Goal: Transaction & Acquisition: Download file/media

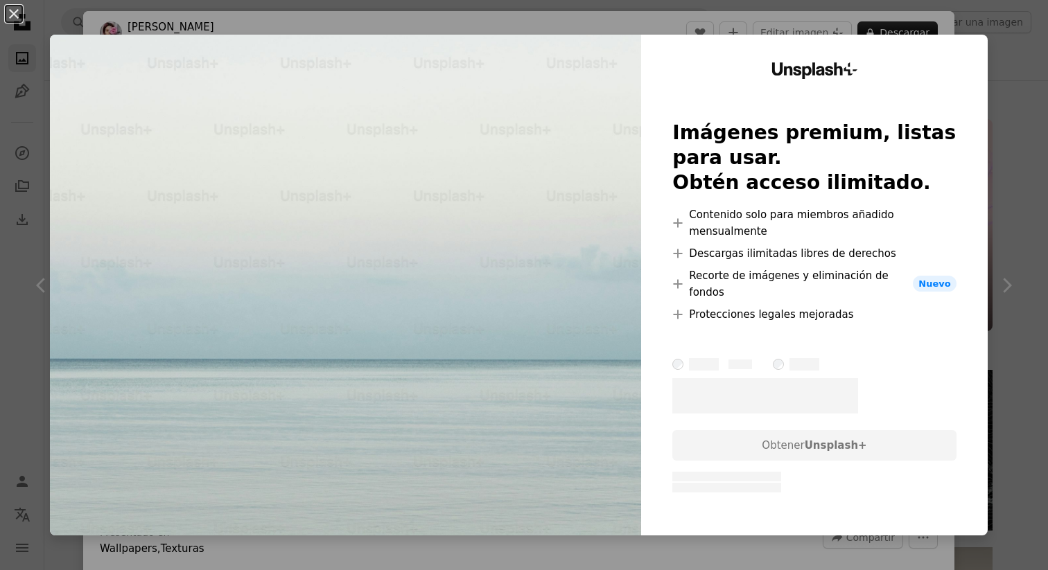
scroll to position [17951, 0]
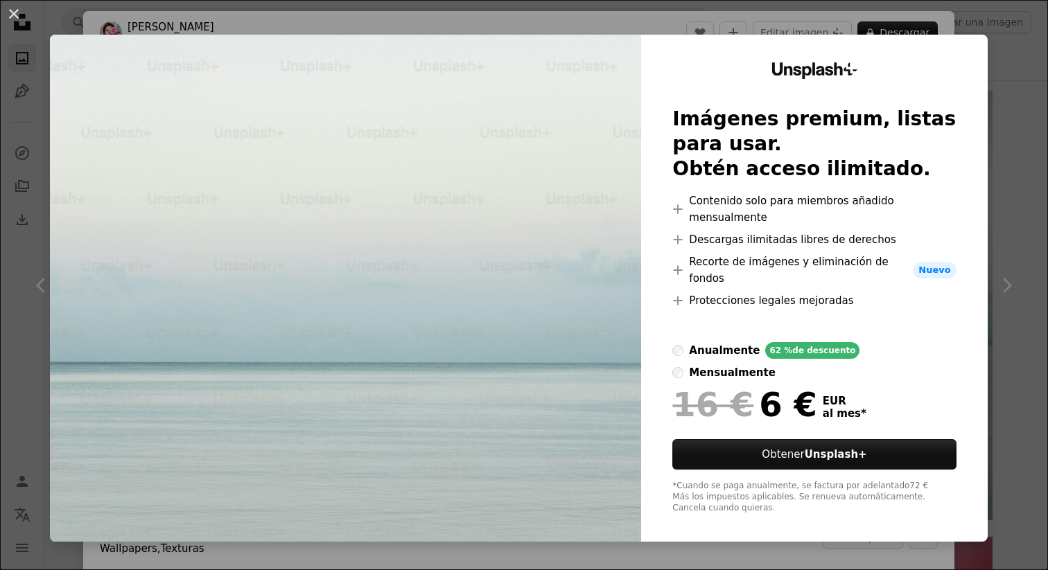
click at [1008, 48] on div "An X shape Unsplash+ Imágenes premium, listas para usar. Obtén acceso ilimitado…" at bounding box center [524, 285] width 1048 height 570
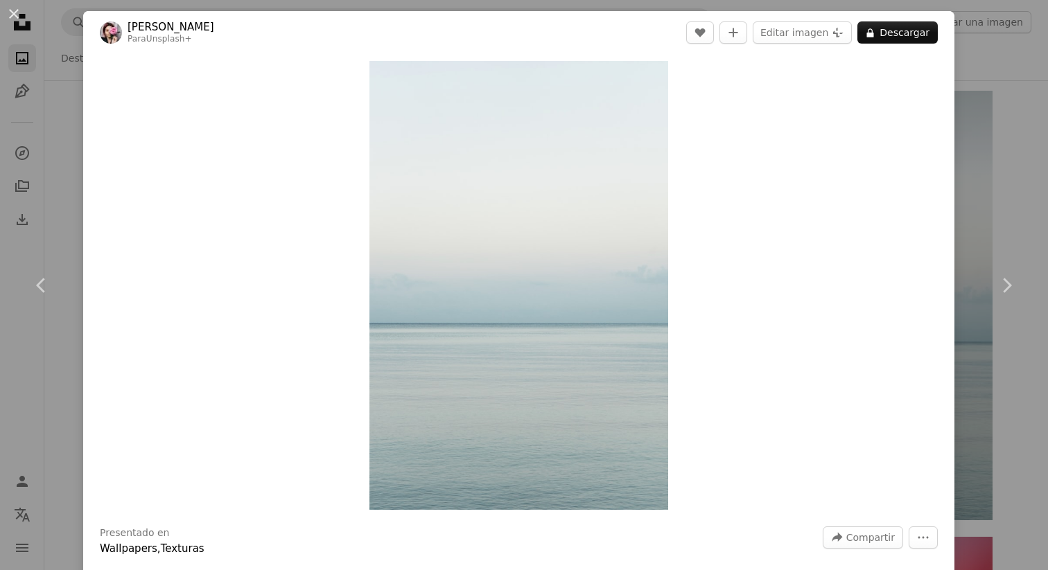
click at [1024, 218] on div "An X shape Chevron left Chevron right [PERSON_NAME] Para Unsplash+ A heart A pl…" at bounding box center [524, 285] width 1048 height 570
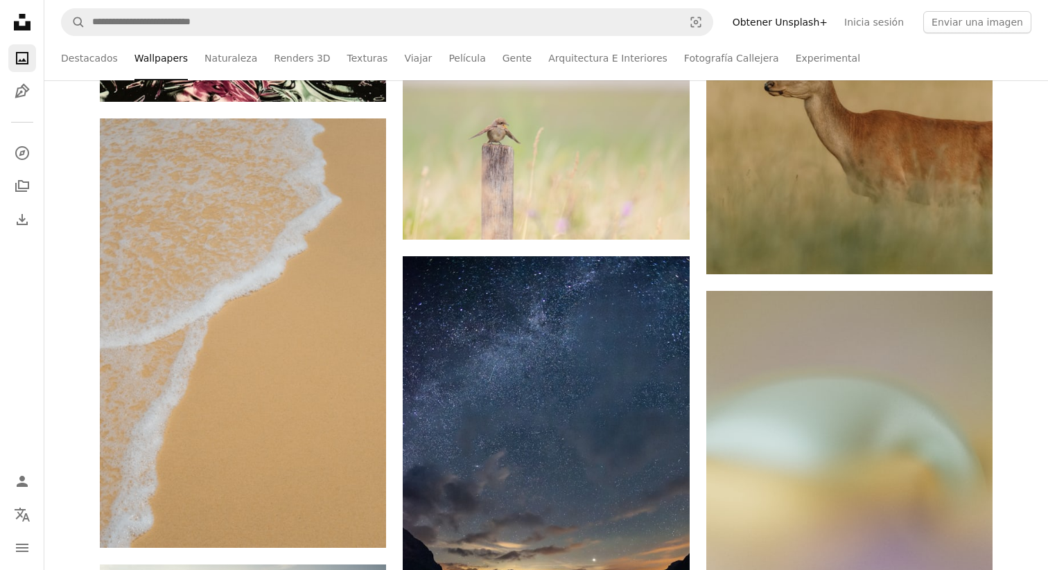
scroll to position [20109, 0]
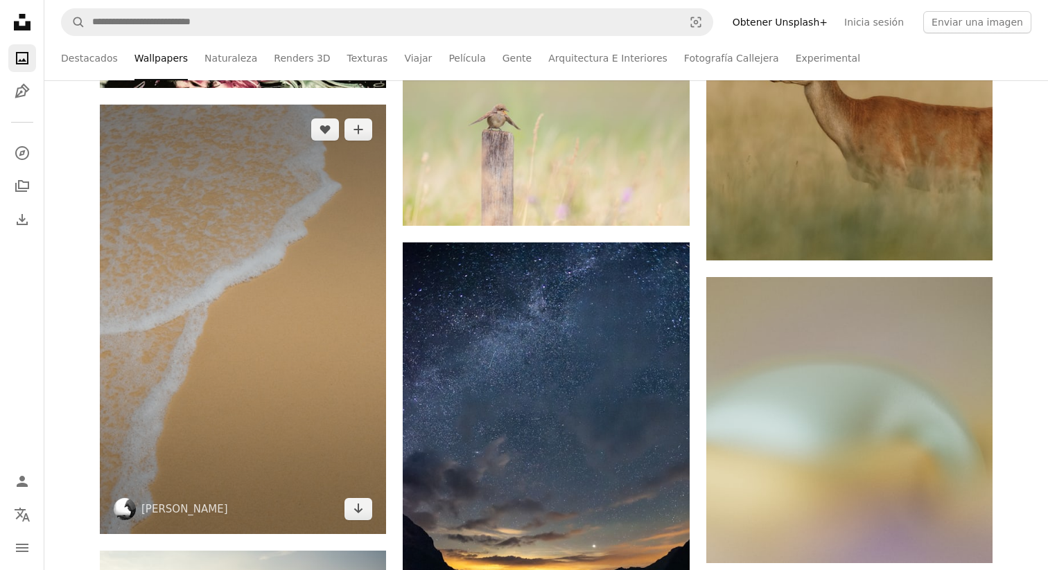
click at [258, 293] on img at bounding box center [243, 320] width 286 height 430
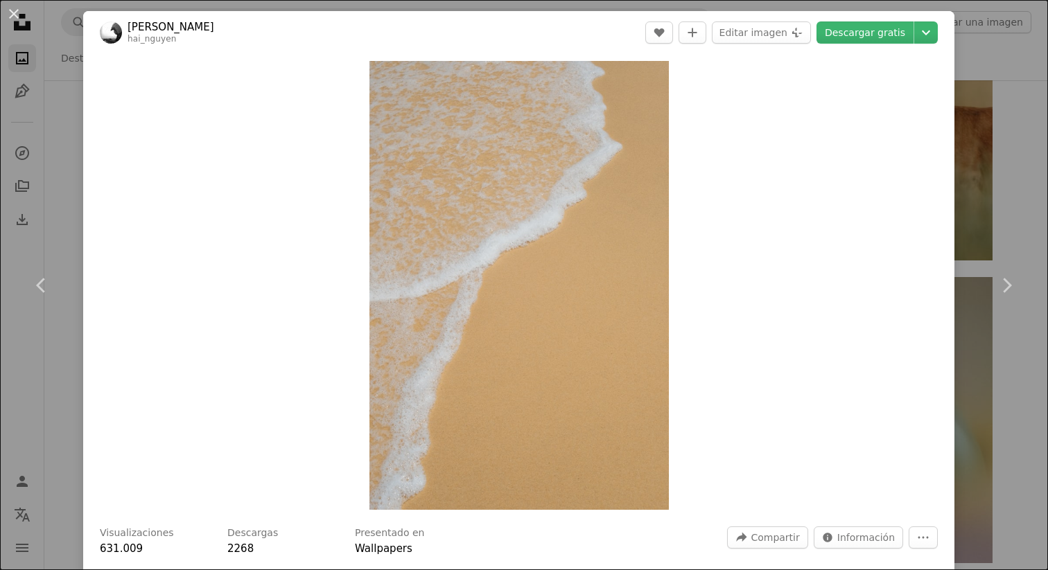
click at [1009, 134] on div "An X shape Chevron left Chevron right [PERSON_NAME] hai_nguyen A heart A plus s…" at bounding box center [524, 285] width 1048 height 570
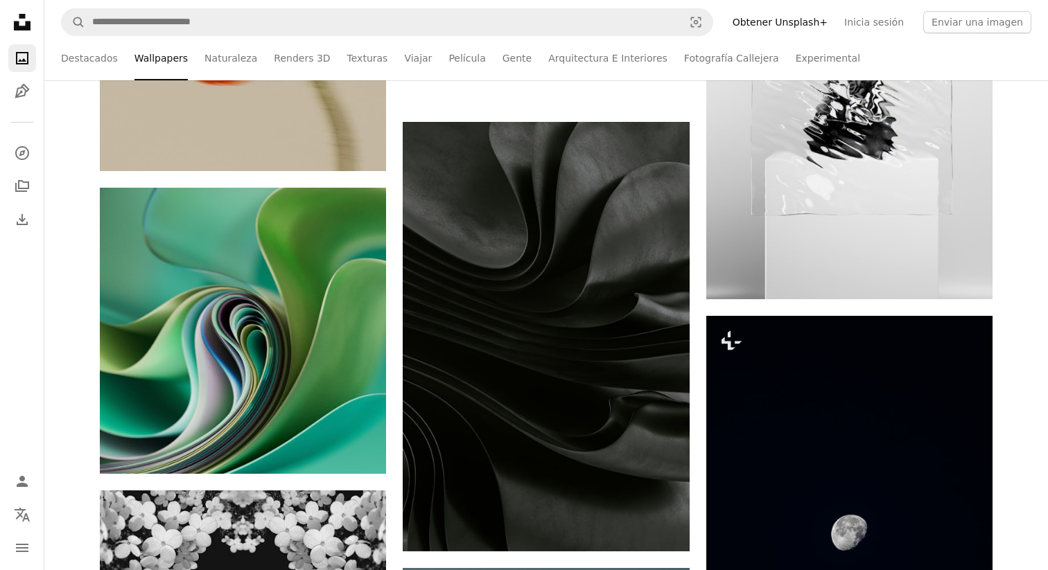
scroll to position [23172, 0]
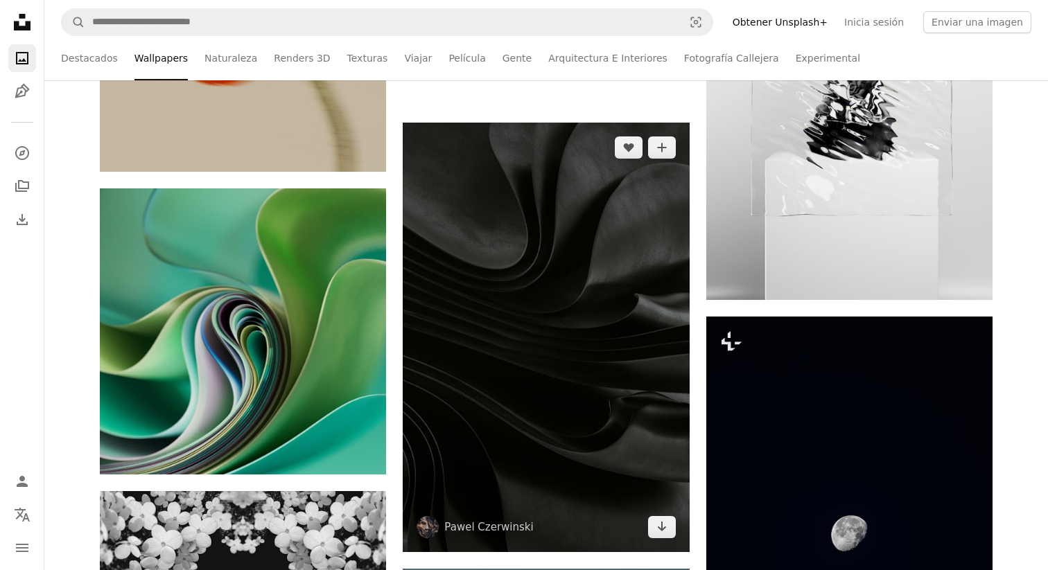
click at [528, 303] on img at bounding box center [546, 338] width 286 height 430
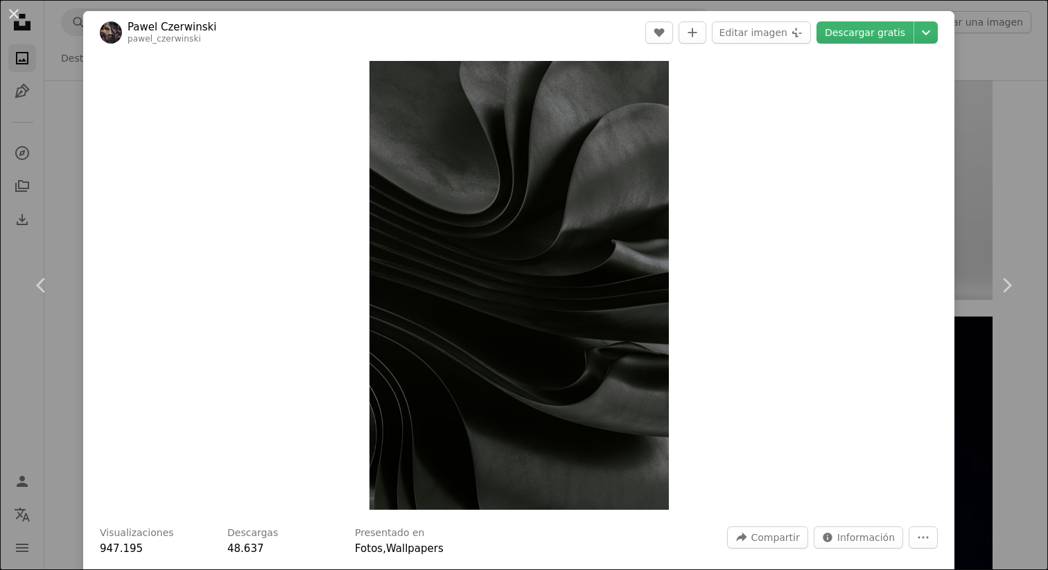
click at [1021, 117] on div "An X shape Chevron left Chevron right [PERSON_NAME] pawel_czerwinski A heart A …" at bounding box center [524, 285] width 1048 height 570
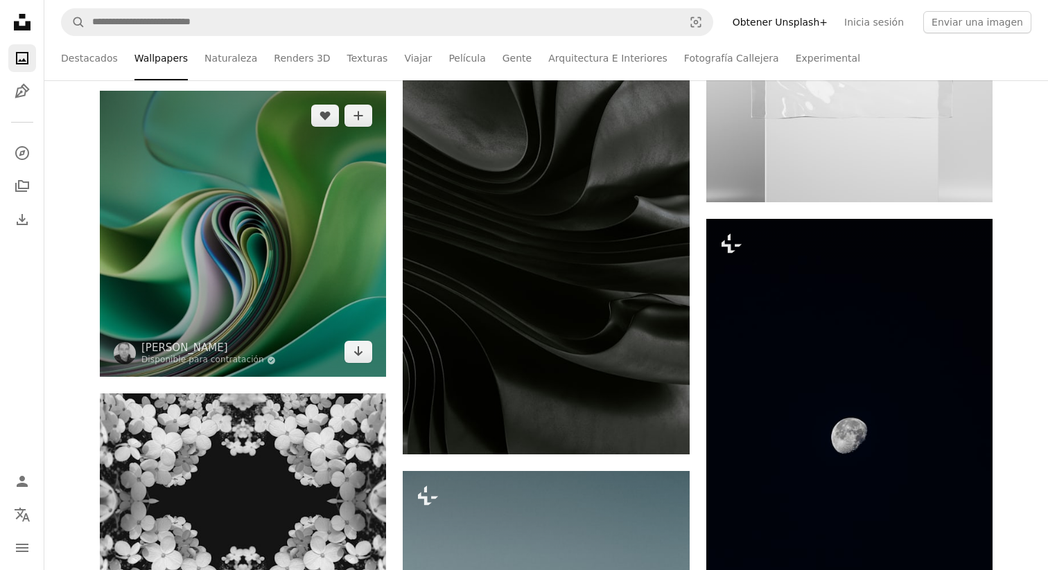
scroll to position [23270, 0]
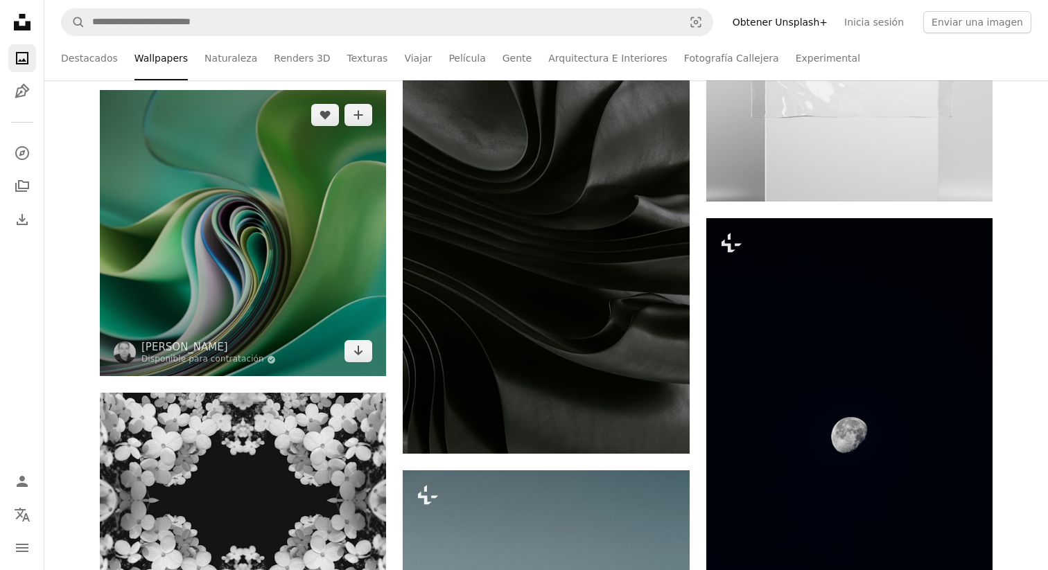
click at [301, 268] on img at bounding box center [243, 233] width 286 height 286
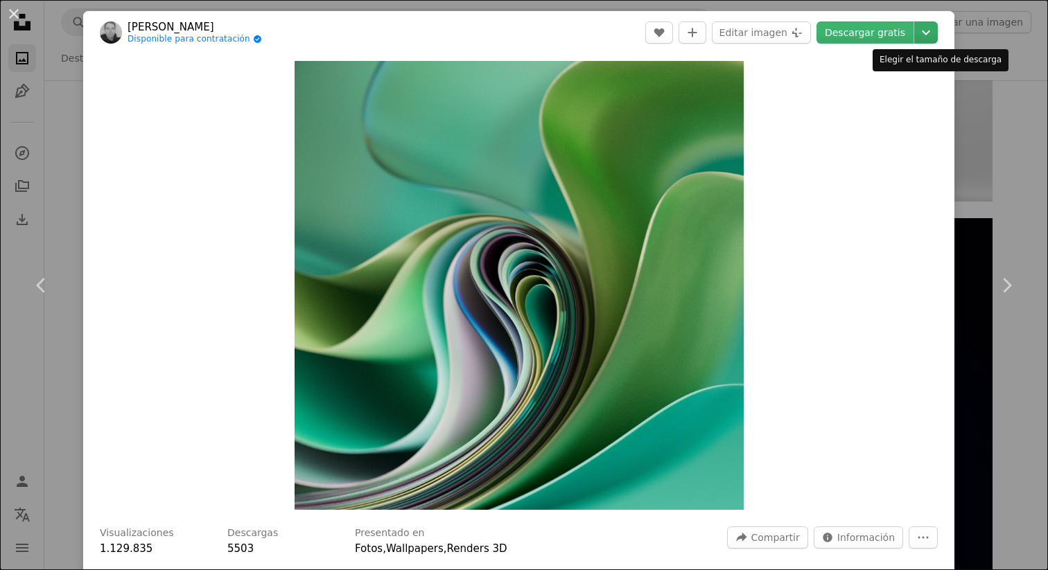
click at [937, 34] on icon "Chevron down" at bounding box center [926, 32] width 22 height 17
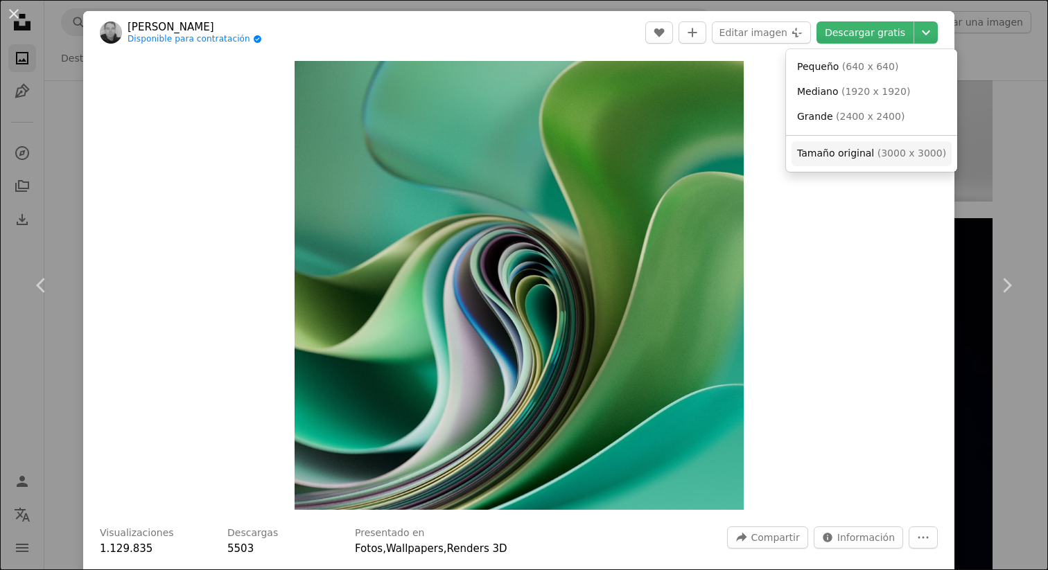
click at [841, 148] on span "Tamaño original" at bounding box center [835, 153] width 77 height 11
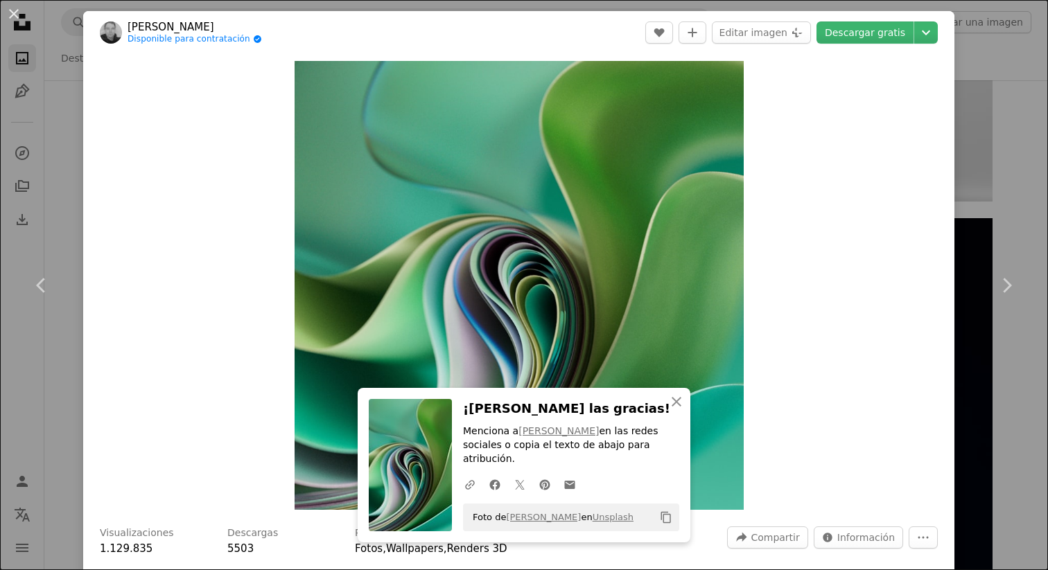
click at [998, 145] on div "An X shape Chevron left Chevron right An X shape Cerrar ¡[PERSON_NAME] las grac…" at bounding box center [524, 285] width 1048 height 570
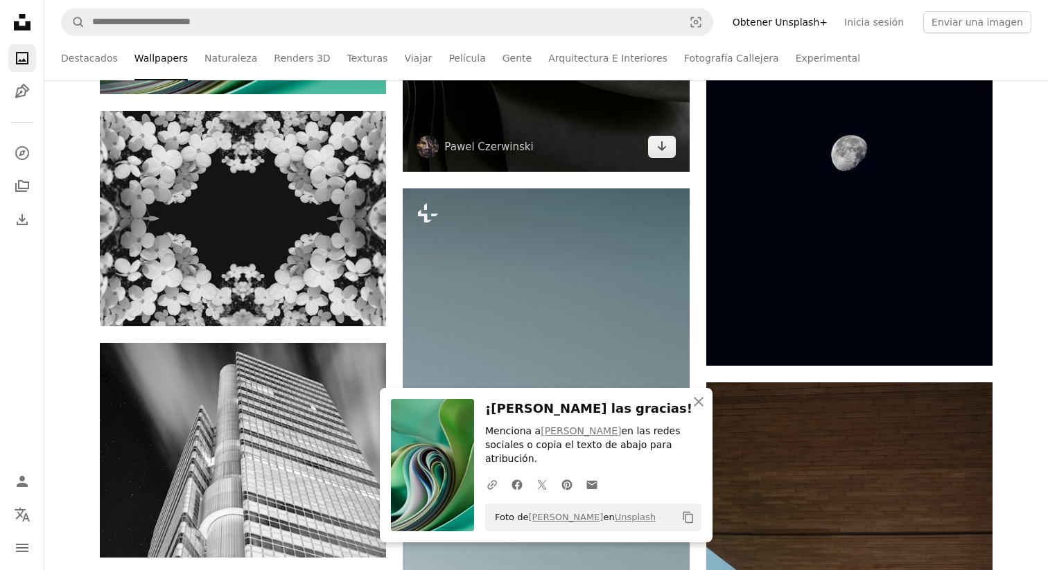
scroll to position [23574, 0]
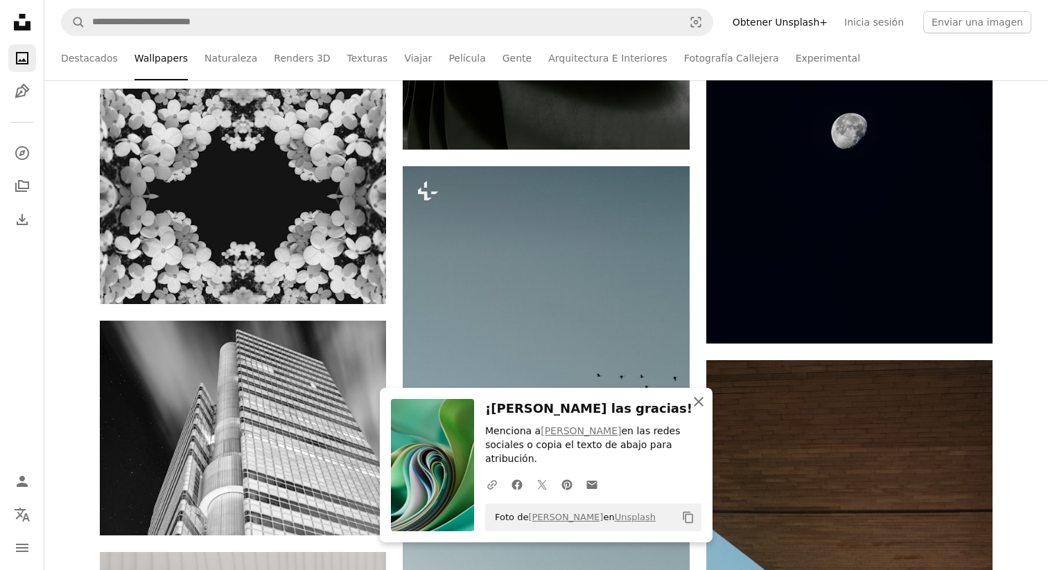
click at [702, 410] on icon "An X shape" at bounding box center [698, 402] width 17 height 17
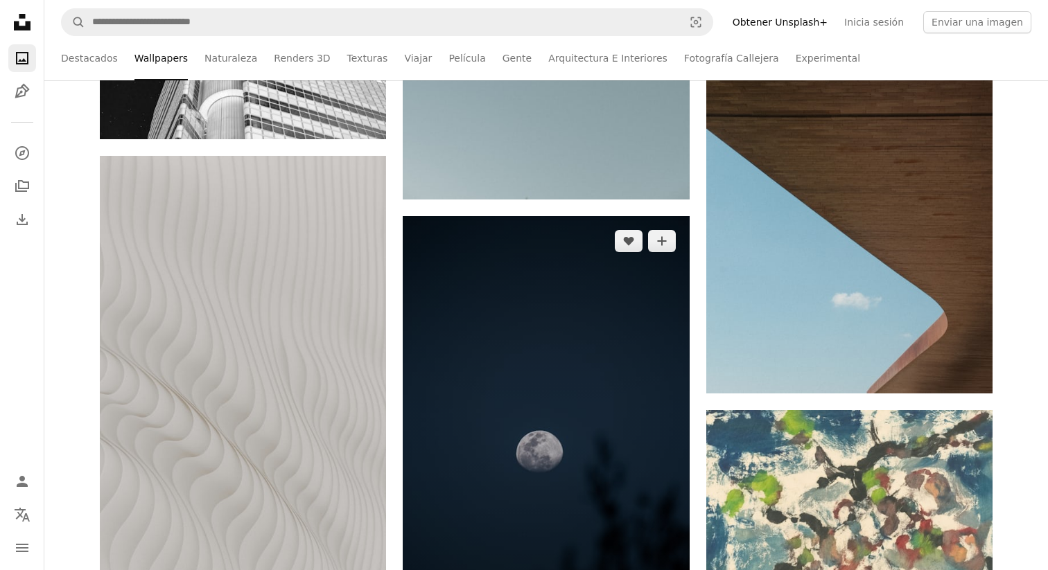
scroll to position [23970, 0]
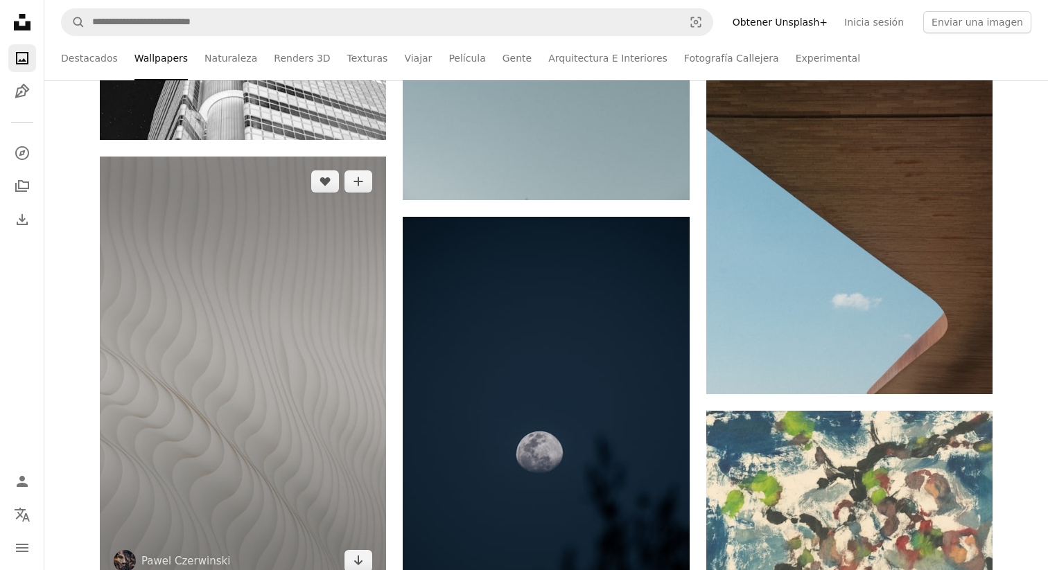
click at [305, 405] on img at bounding box center [243, 372] width 286 height 430
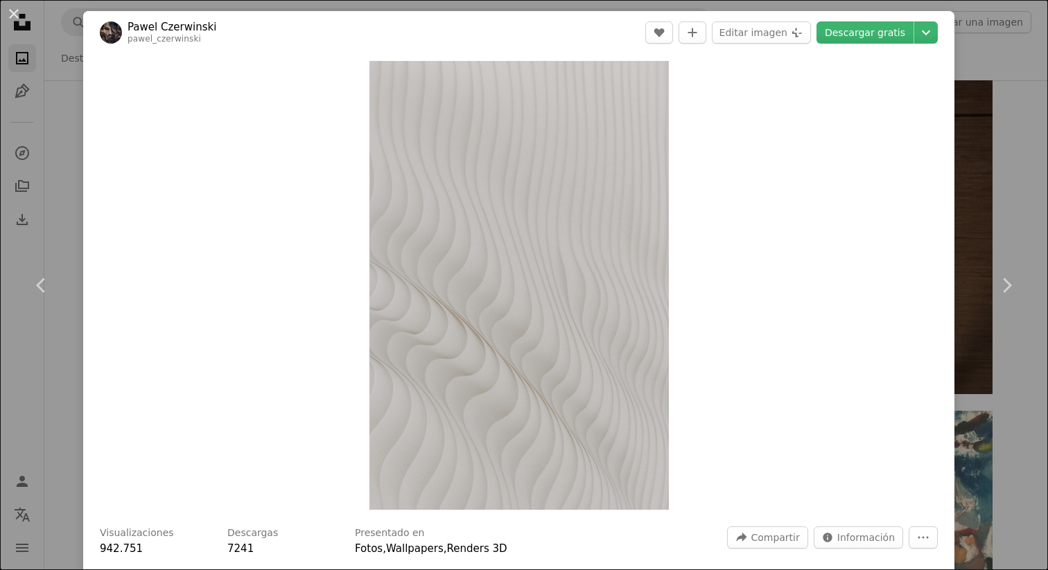
scroll to position [3, 0]
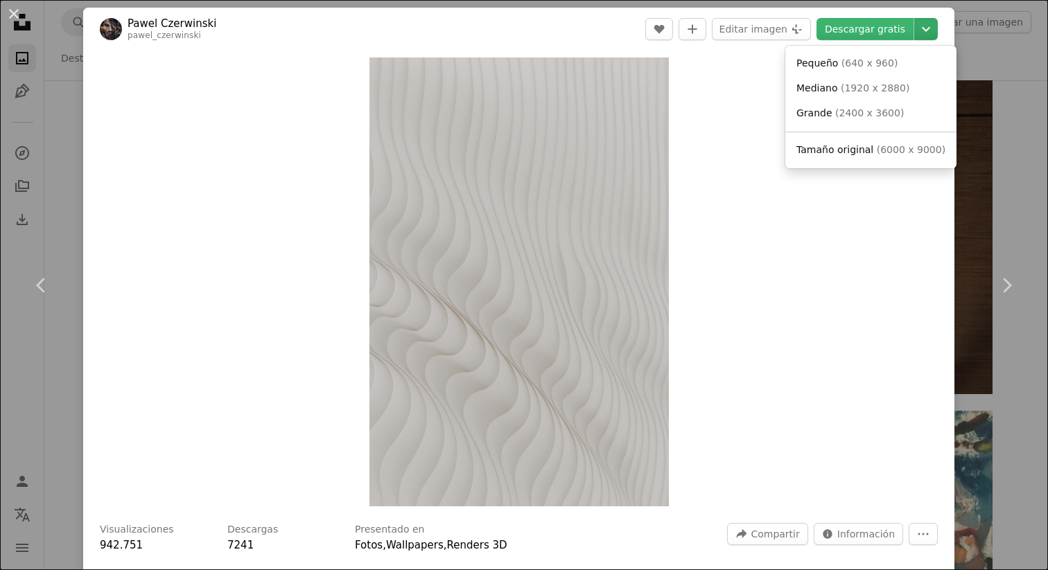
click at [926, 35] on icon "Chevron down" at bounding box center [926, 29] width 22 height 17
click at [888, 113] on span "( 2400 x 3600 )" at bounding box center [869, 112] width 69 height 11
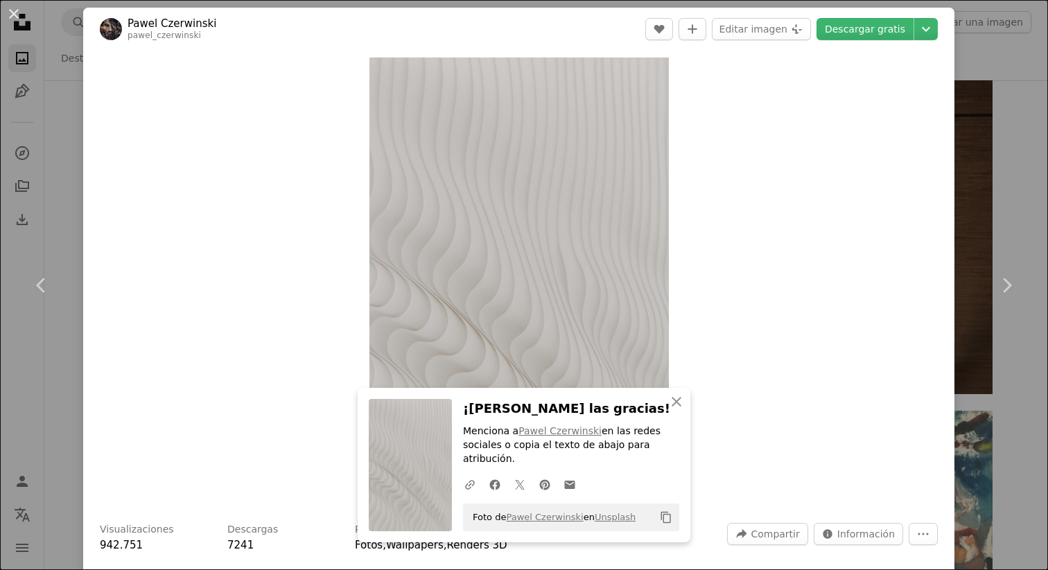
click at [1005, 116] on div "An X shape Chevron left Chevron right An X shape Cerrar ¡[PERSON_NAME] las grac…" at bounding box center [524, 285] width 1048 height 570
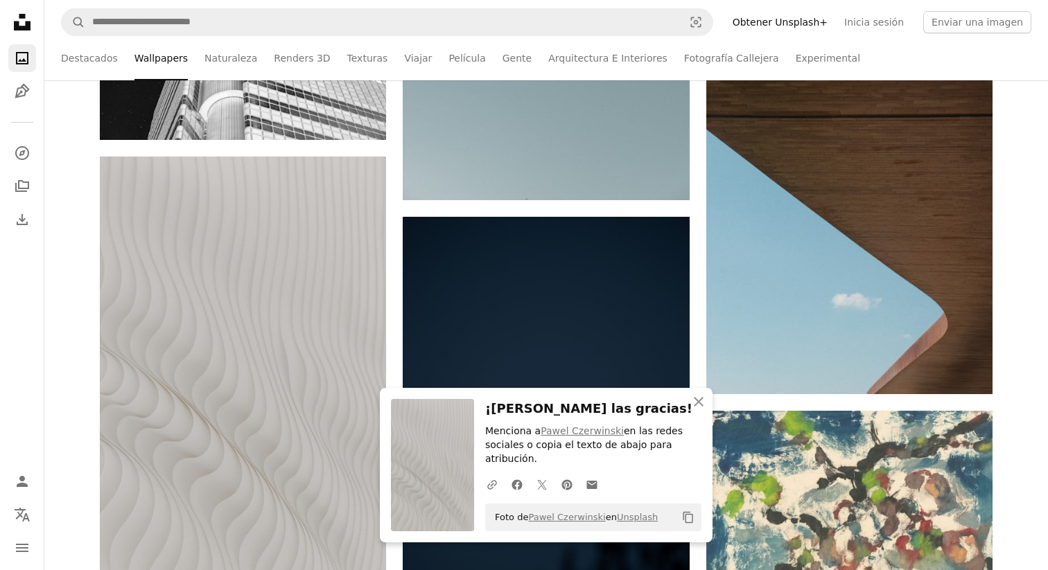
scroll to position [23981, 0]
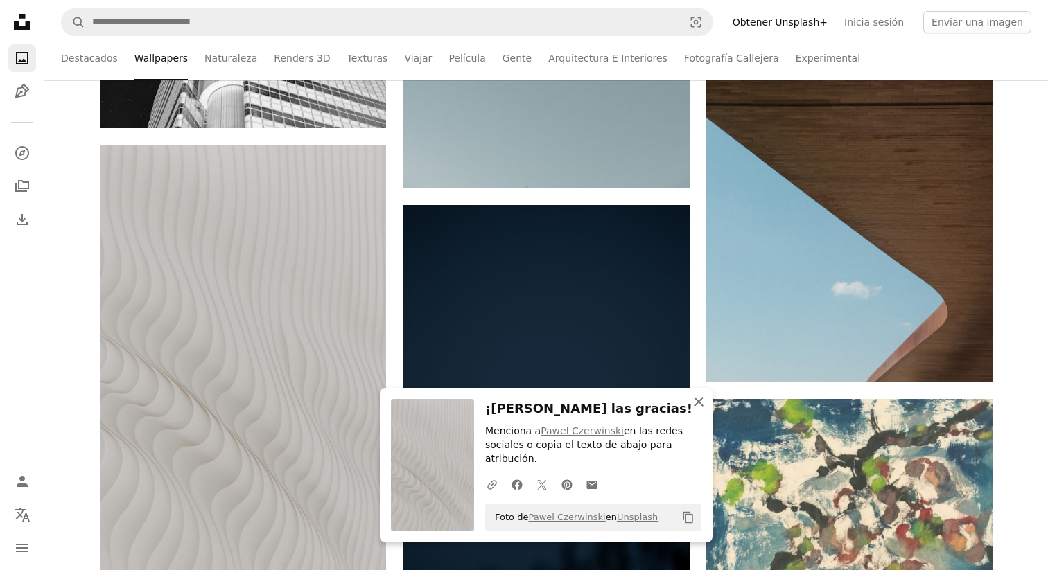
drag, startPoint x: 703, startPoint y: 398, endPoint x: 698, endPoint y: 387, distance: 12.5
click at [703, 398] on icon "An X shape" at bounding box center [698, 402] width 17 height 17
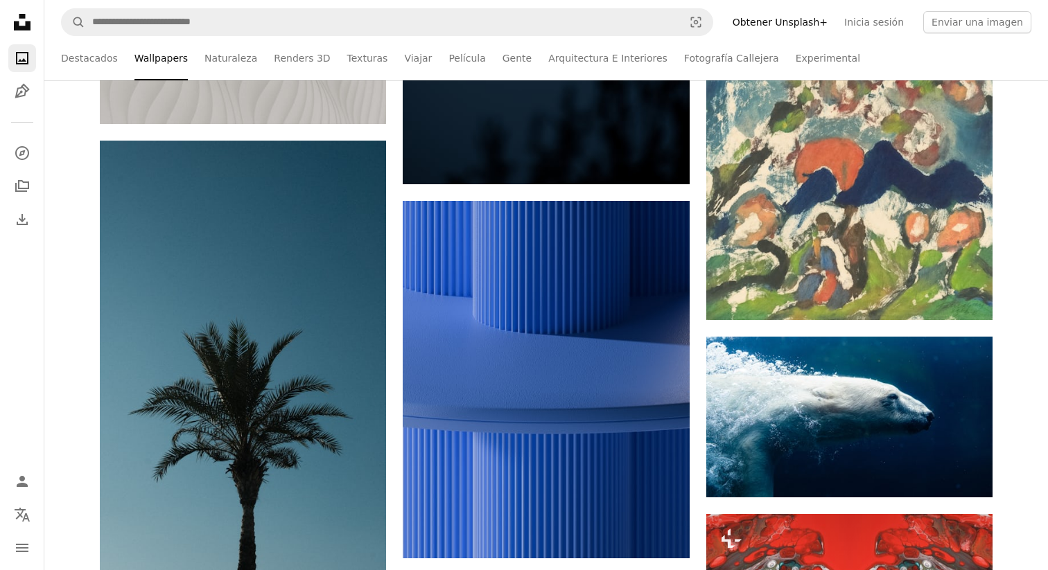
scroll to position [24453, 0]
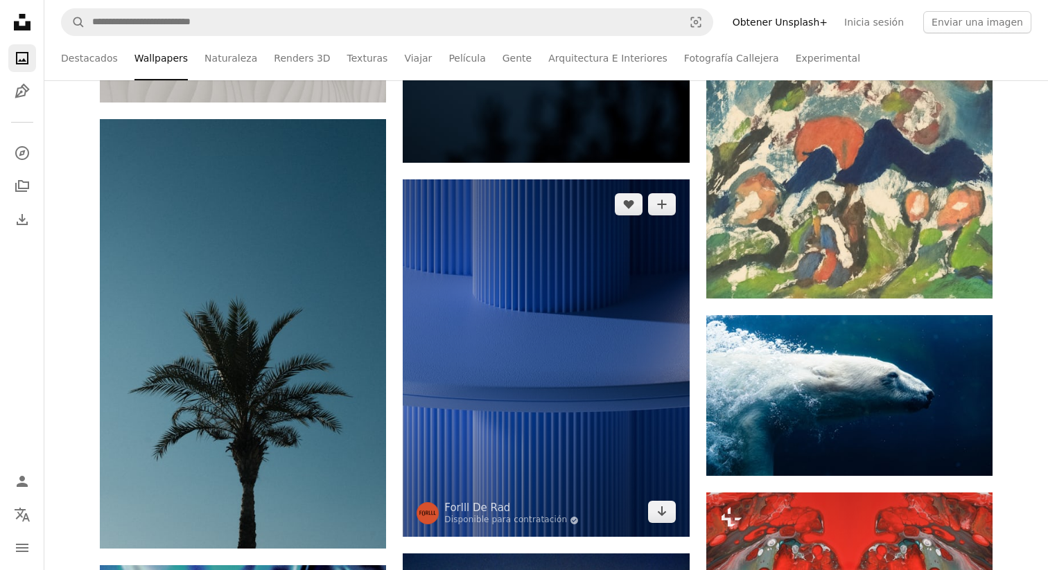
click at [546, 288] on img at bounding box center [546, 358] width 286 height 358
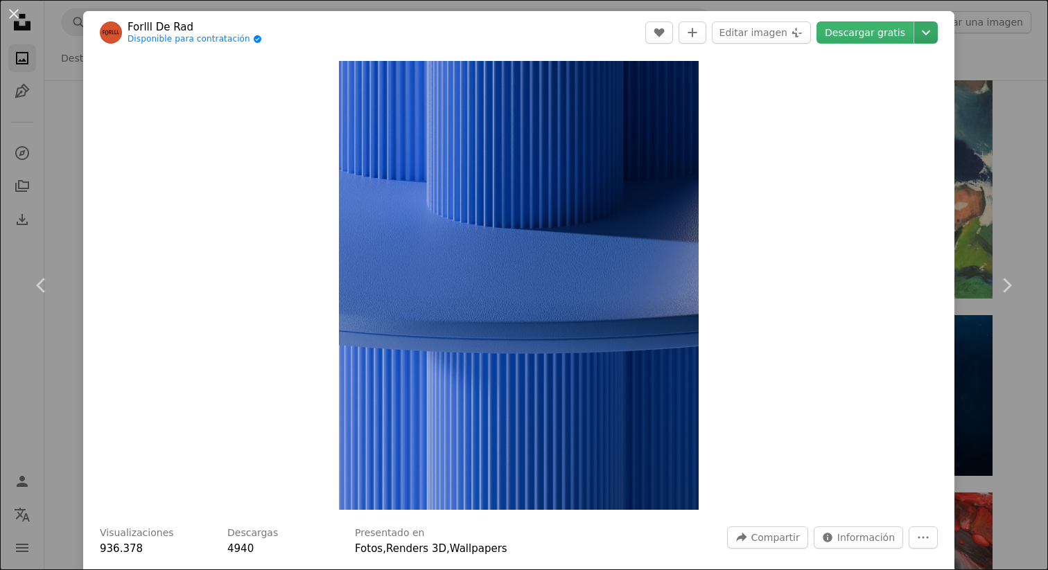
click at [937, 33] on icon "Chevron down" at bounding box center [926, 32] width 22 height 17
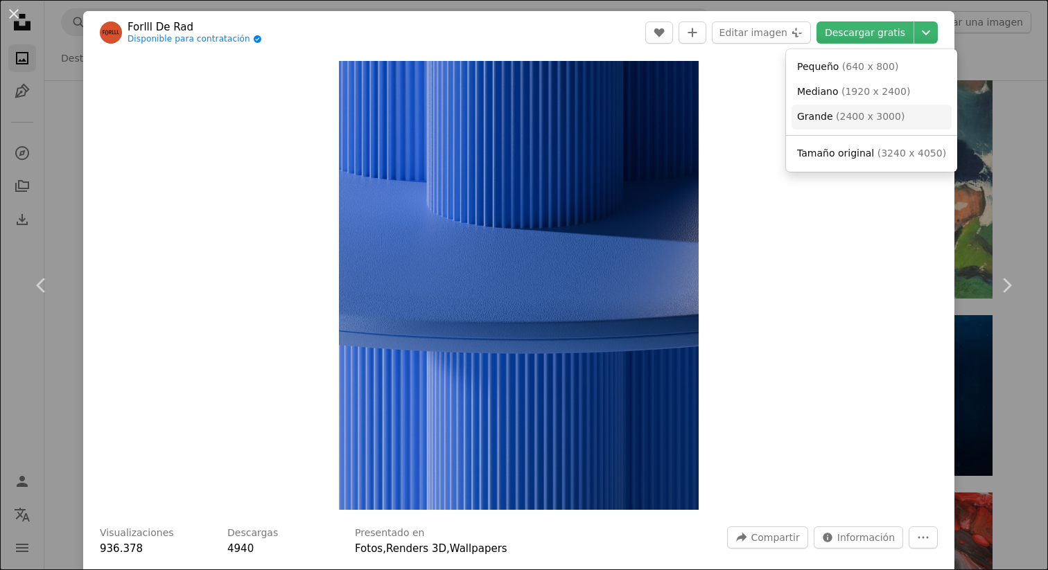
click at [867, 116] on span "( 2400 x 3000 )" at bounding box center [870, 116] width 69 height 11
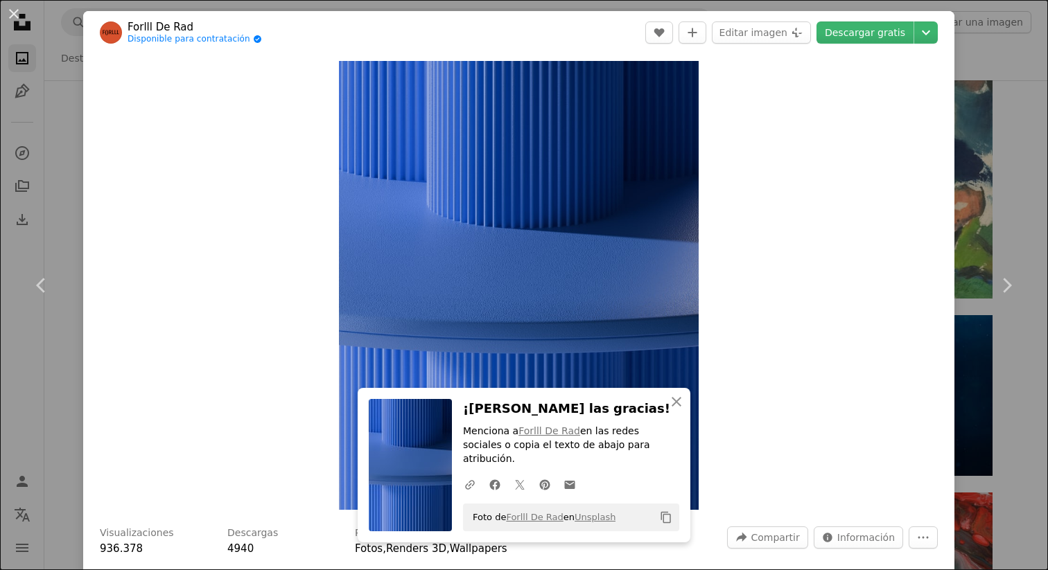
click at [1000, 35] on div "An X shape Chevron left Chevron right An X shape Cerrar ¡[PERSON_NAME] las grac…" at bounding box center [524, 285] width 1048 height 570
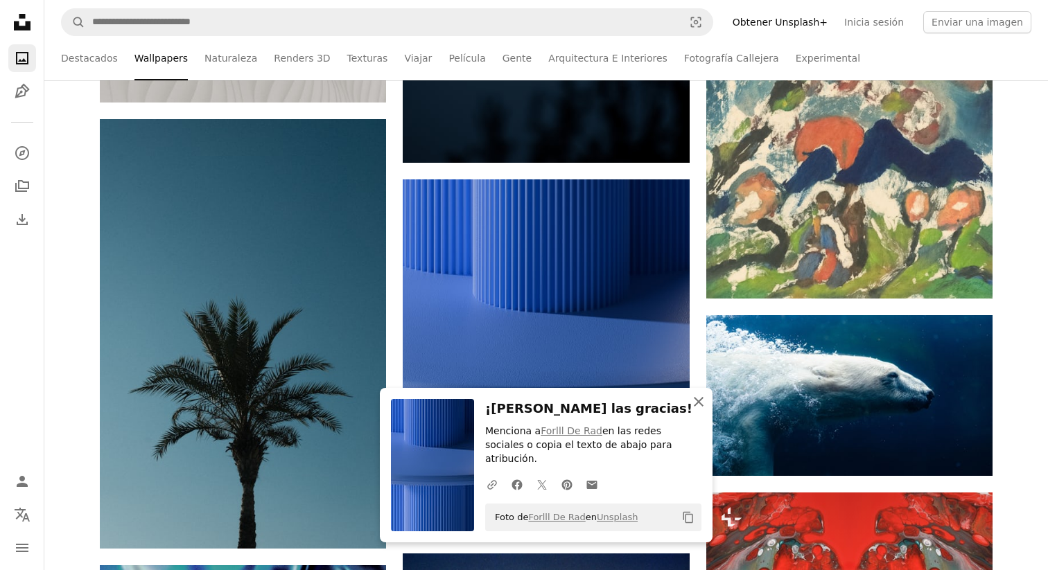
click at [698, 407] on icon "button" at bounding box center [699, 402] width 10 height 10
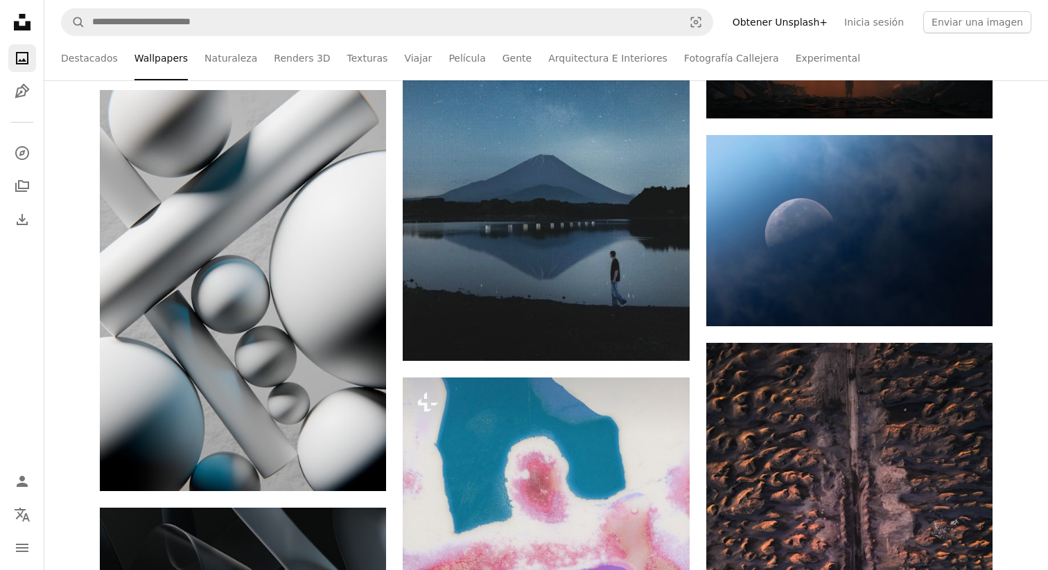
scroll to position [28274, 0]
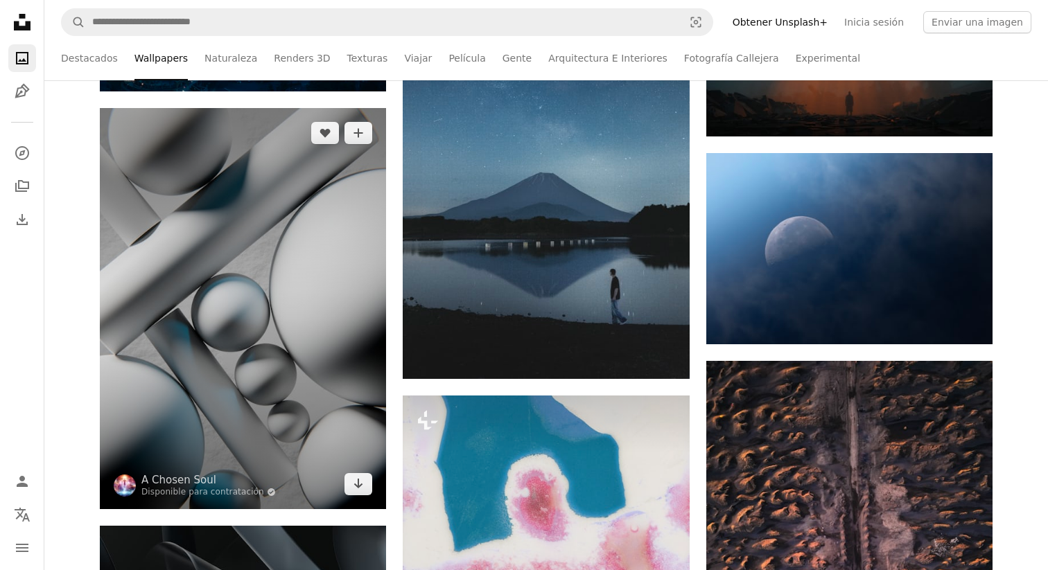
click at [240, 300] on img at bounding box center [243, 308] width 286 height 401
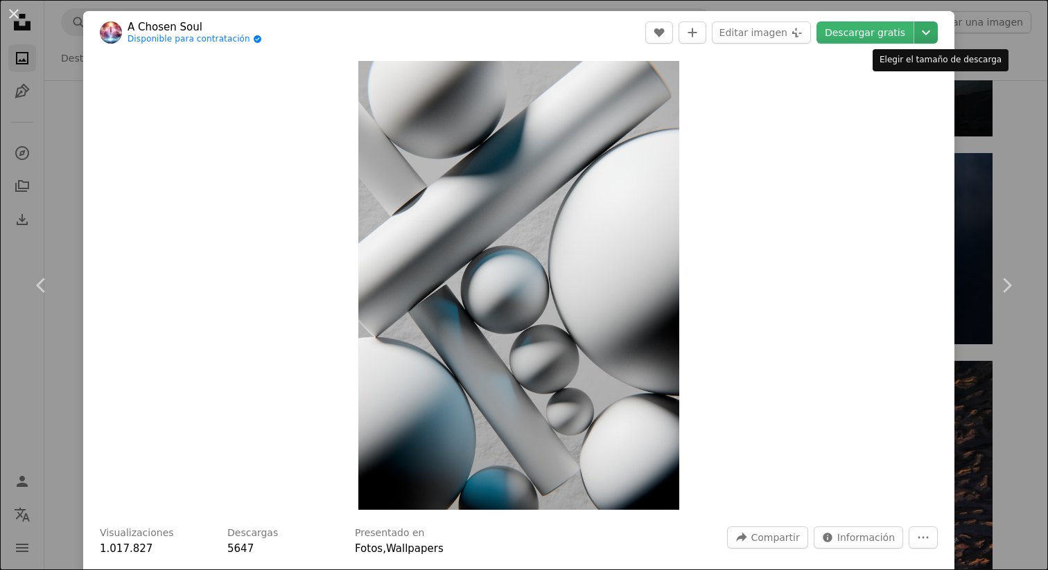
click at [934, 36] on icon "Chevron down" at bounding box center [926, 32] width 22 height 17
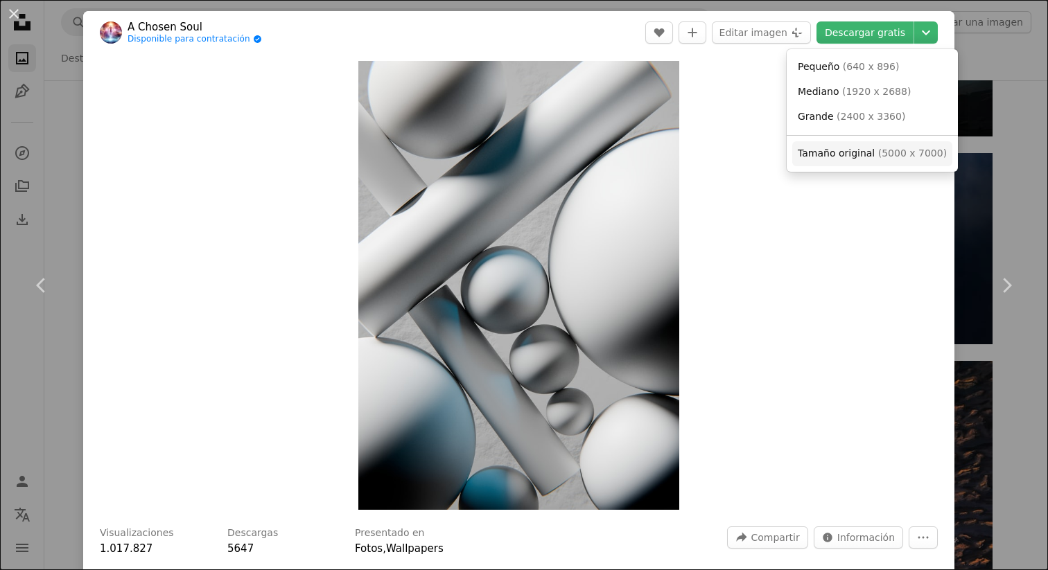
click at [818, 144] on link "Tamaño original ( 5000 x 7000 )" at bounding box center [872, 153] width 160 height 25
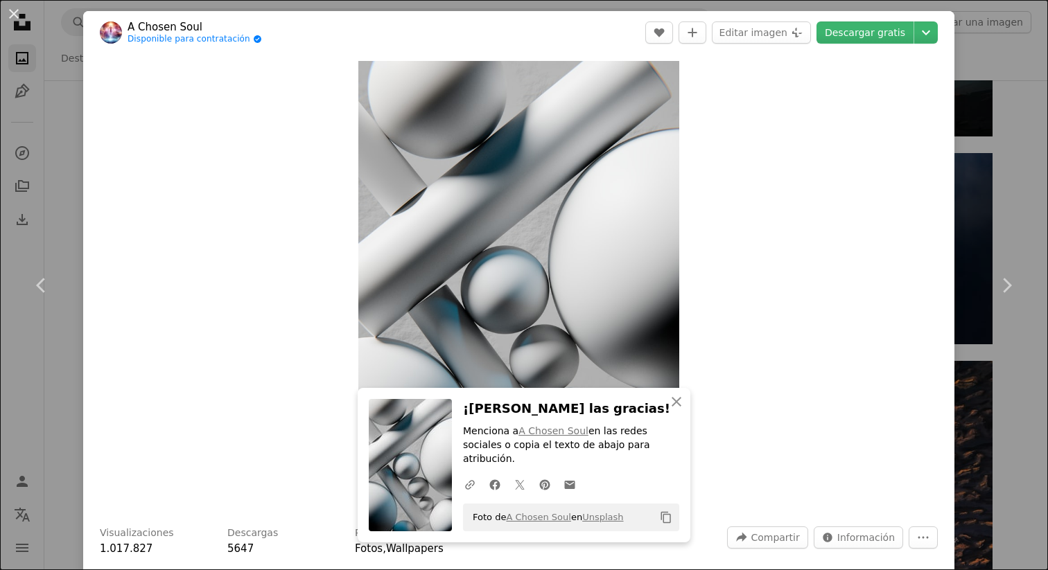
click at [1000, 42] on div "An X shape Chevron left Chevron right An X shape Cerrar ¡[PERSON_NAME] las grac…" at bounding box center [524, 285] width 1048 height 570
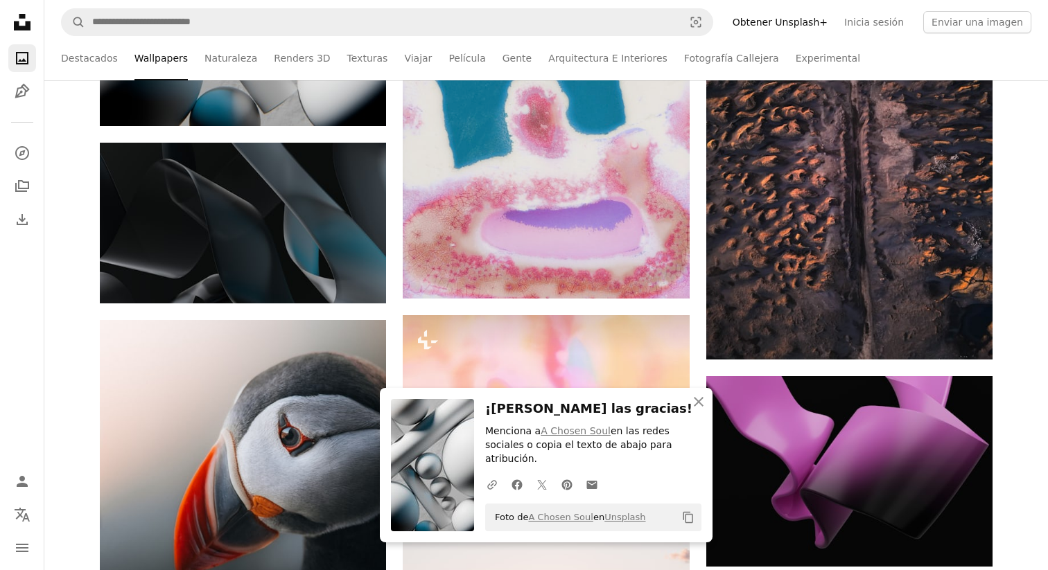
scroll to position [28667, 0]
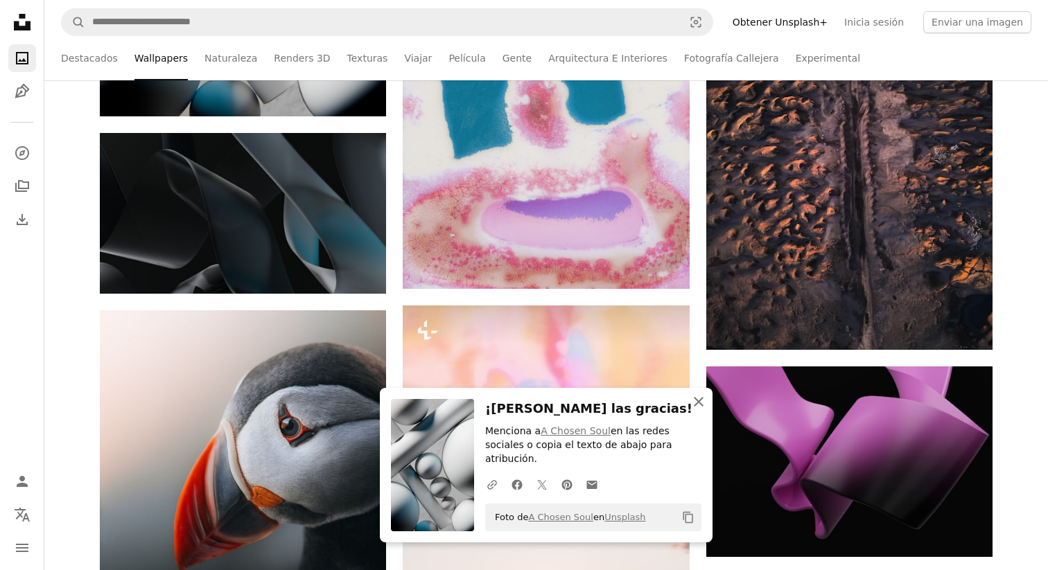
click at [705, 408] on icon "An X shape" at bounding box center [698, 402] width 17 height 17
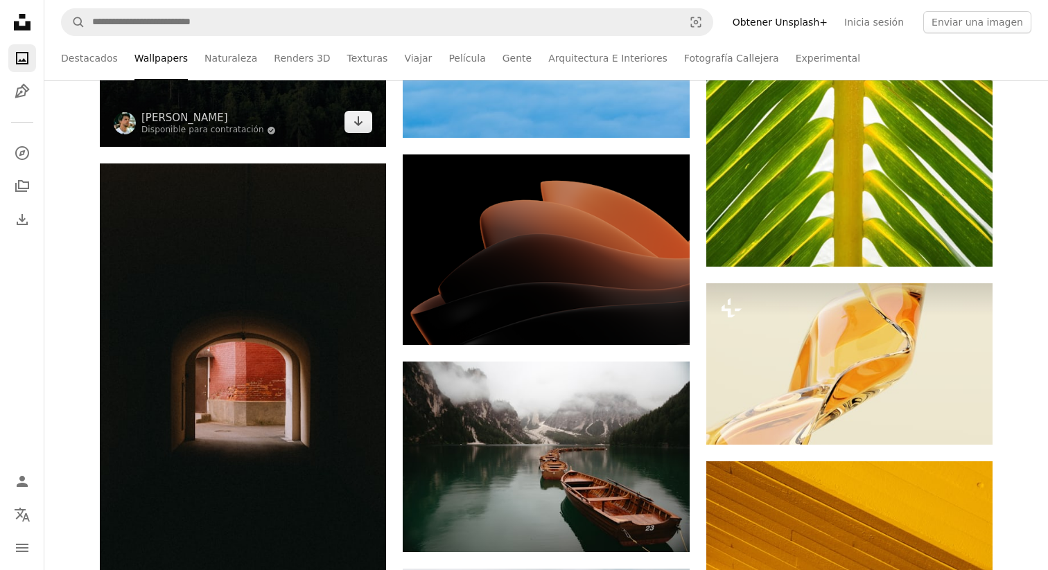
scroll to position [30328, 0]
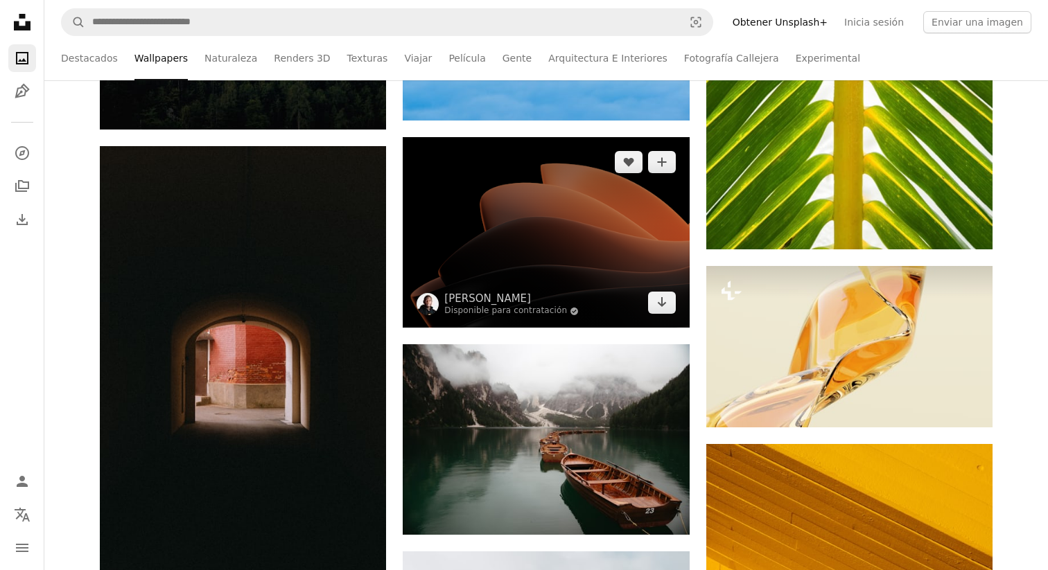
click at [484, 264] on img at bounding box center [546, 232] width 286 height 191
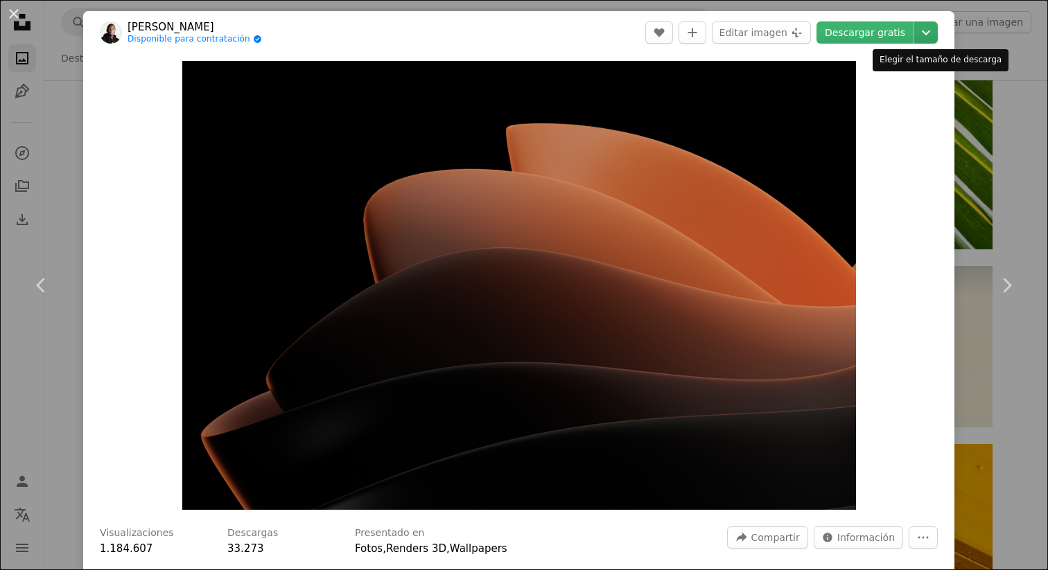
click at [932, 33] on icon "Chevron down" at bounding box center [926, 32] width 22 height 17
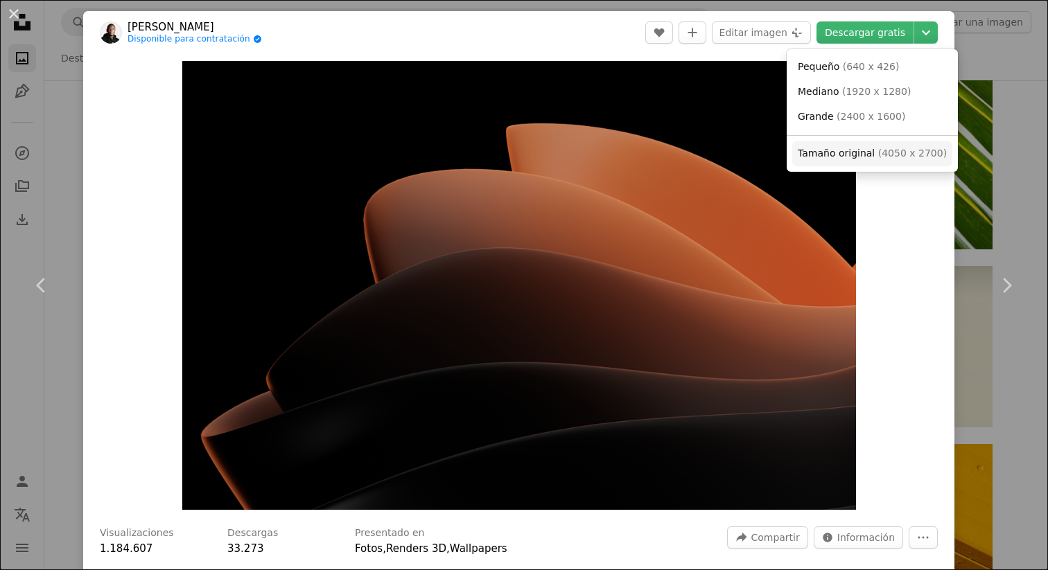
click at [851, 154] on span "Tamaño original" at bounding box center [835, 153] width 77 height 11
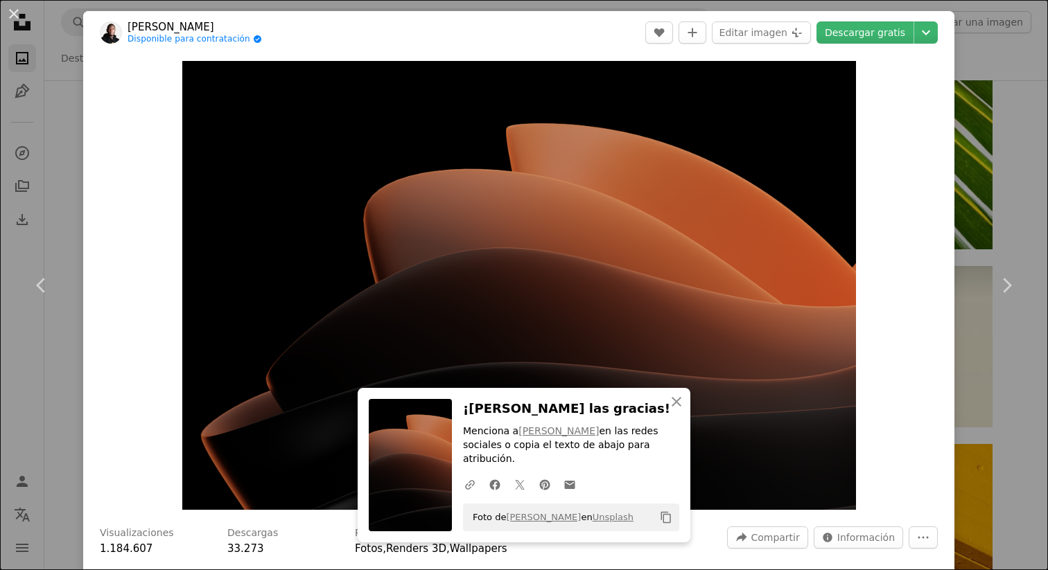
click at [980, 68] on div "An X shape Chevron left Chevron right An X shape Cerrar ¡[PERSON_NAME] las grac…" at bounding box center [524, 285] width 1048 height 570
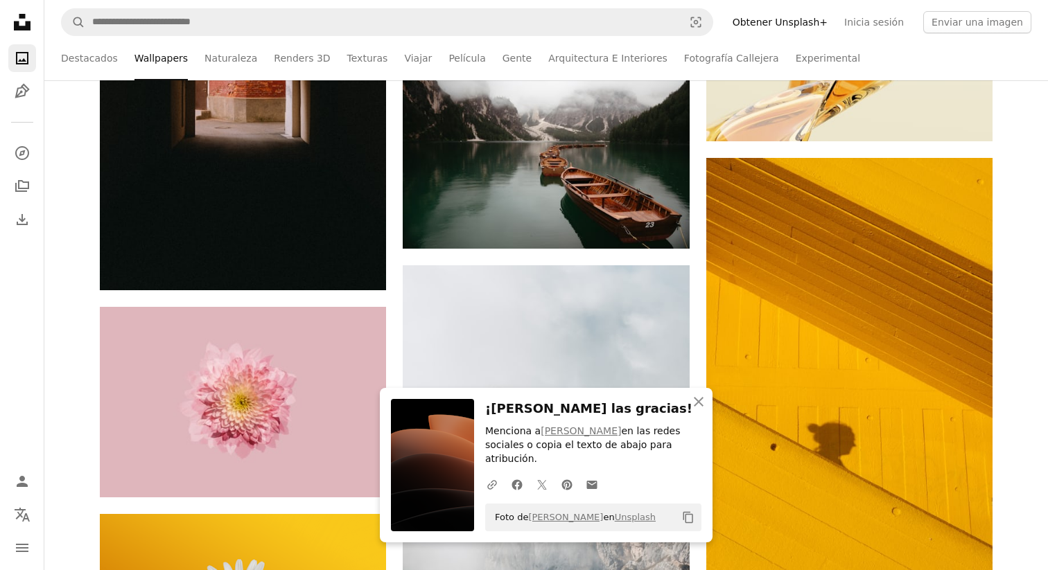
scroll to position [30632, 0]
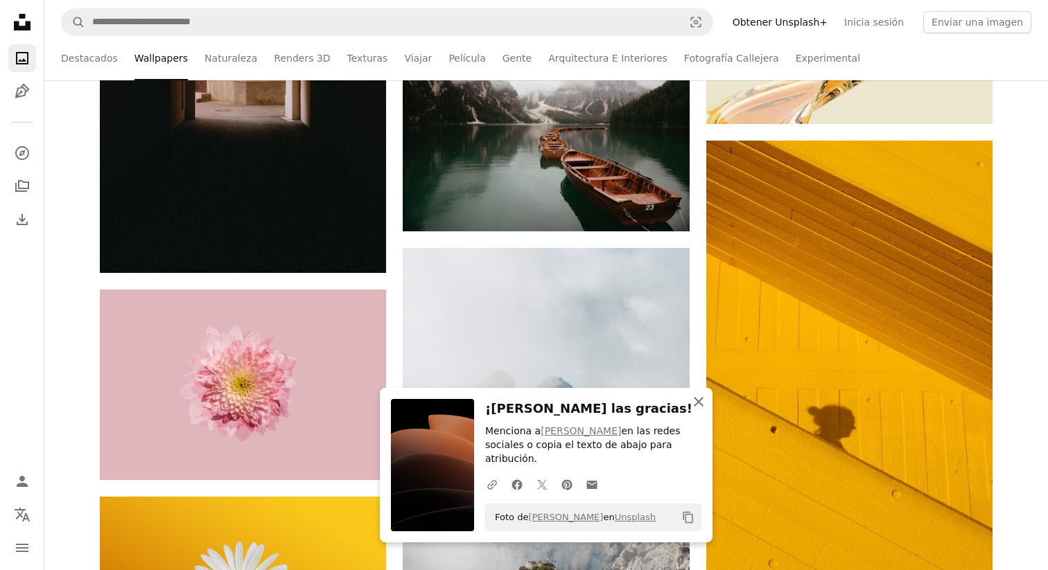
click at [694, 410] on icon "An X shape" at bounding box center [698, 402] width 17 height 17
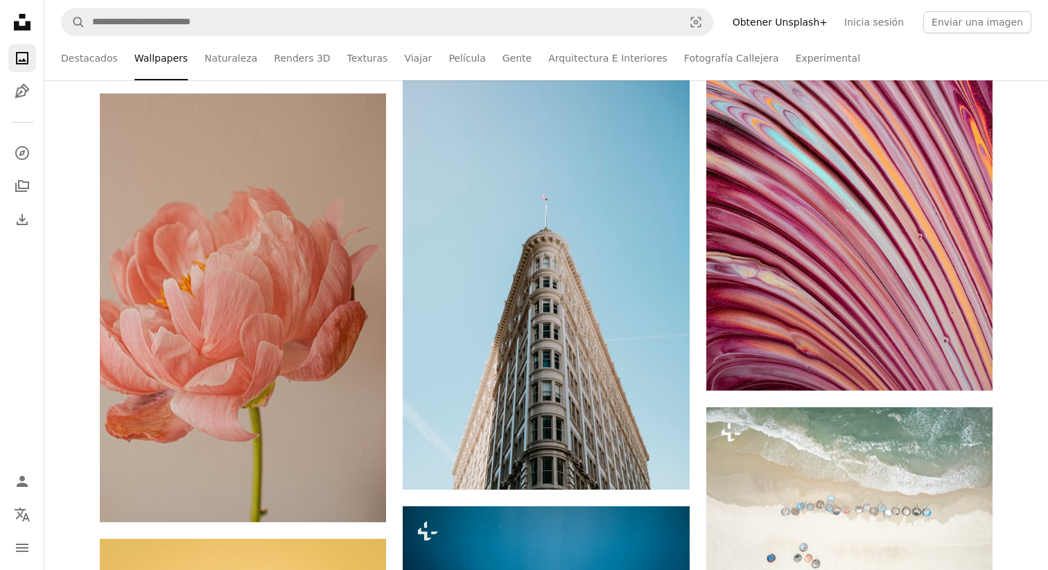
scroll to position [42968, 0]
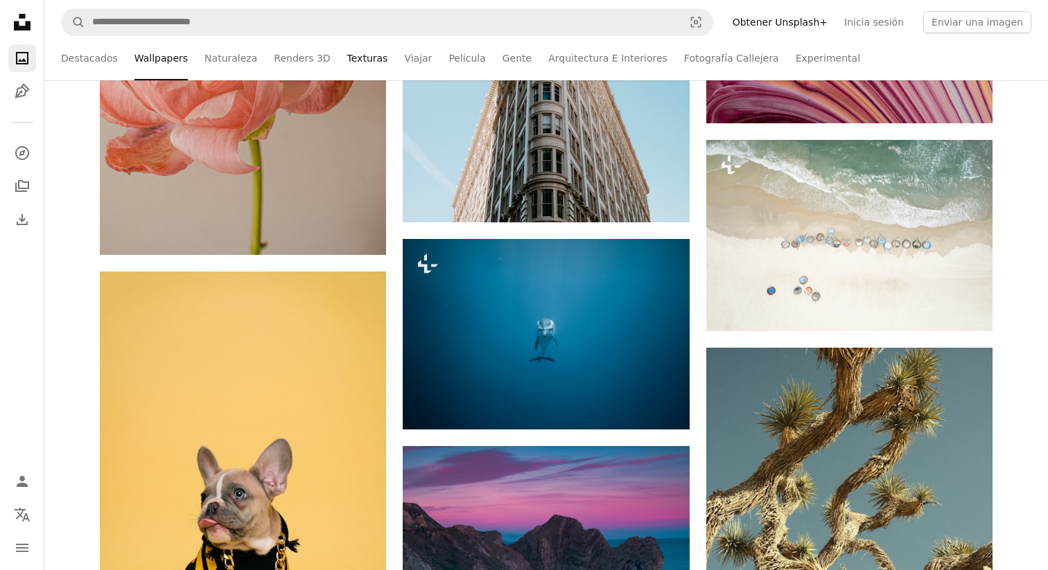
click at [347, 55] on link "Texturas" at bounding box center [367, 58] width 41 height 44
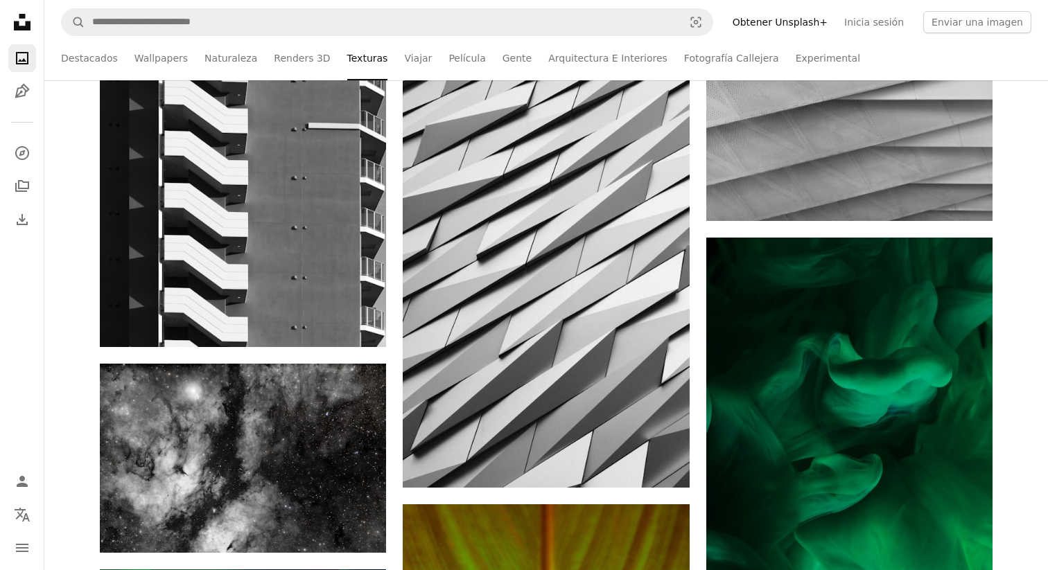
scroll to position [1292, 0]
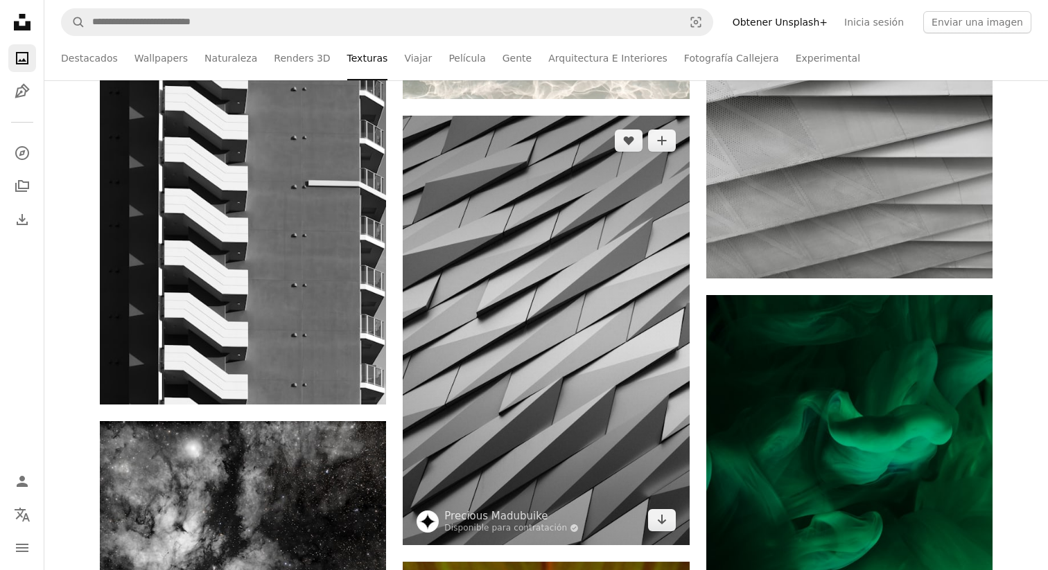
click at [509, 247] on img at bounding box center [546, 331] width 286 height 430
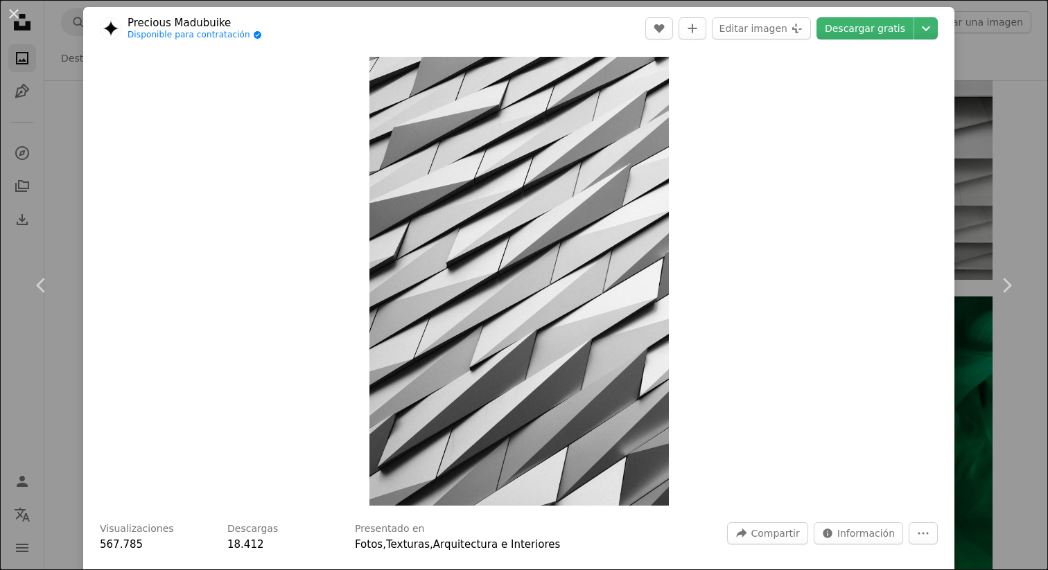
scroll to position [6, 0]
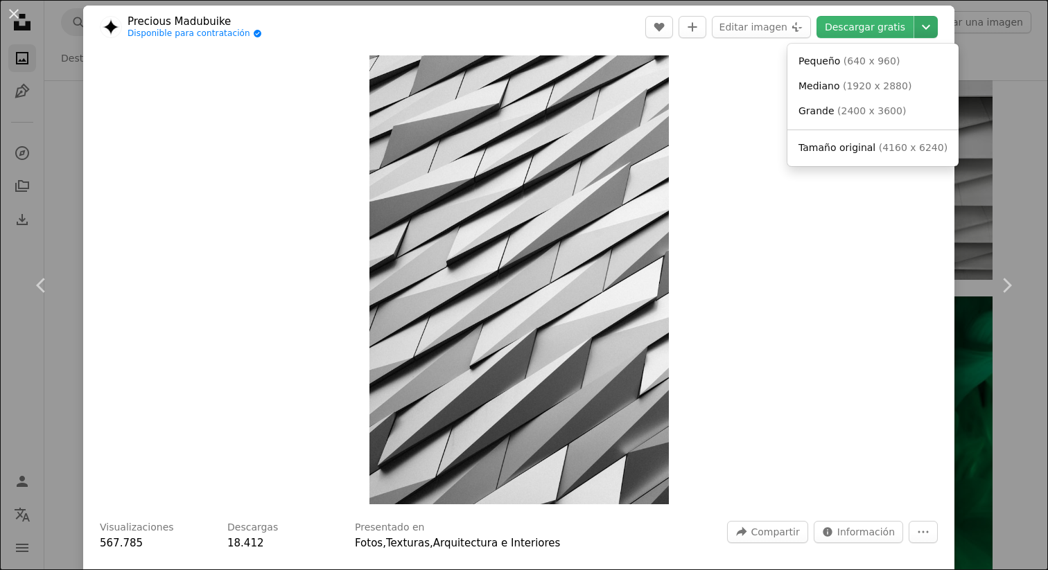
click at [937, 33] on icon "Chevron down" at bounding box center [926, 27] width 22 height 17
click at [879, 146] on span "( 4160 x 6240 )" at bounding box center [913, 147] width 69 height 11
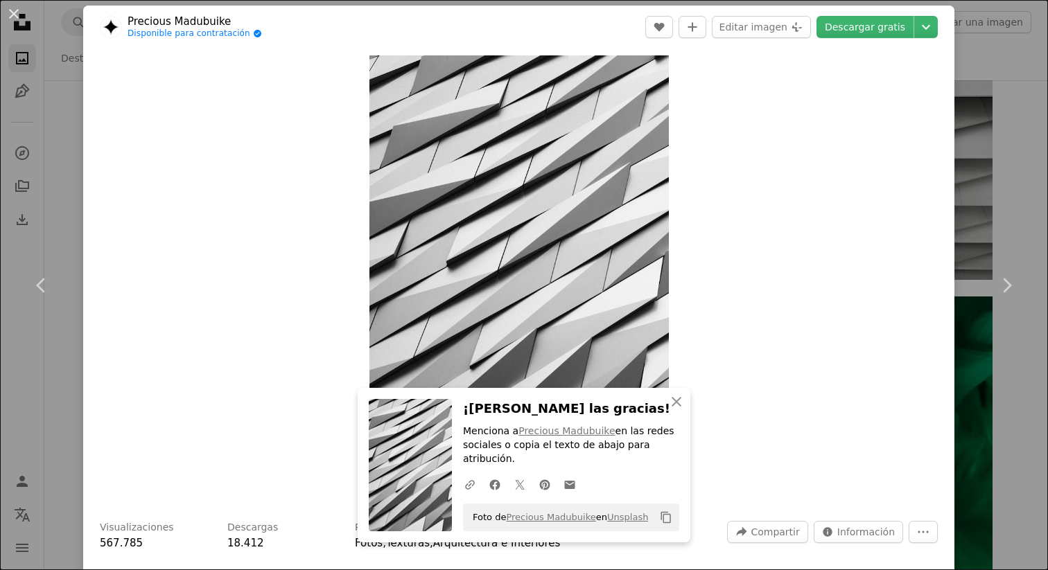
click at [994, 51] on div "An X shape Chevron left Chevron right An X shape Cerrar ¡[PERSON_NAME] las grac…" at bounding box center [524, 285] width 1048 height 570
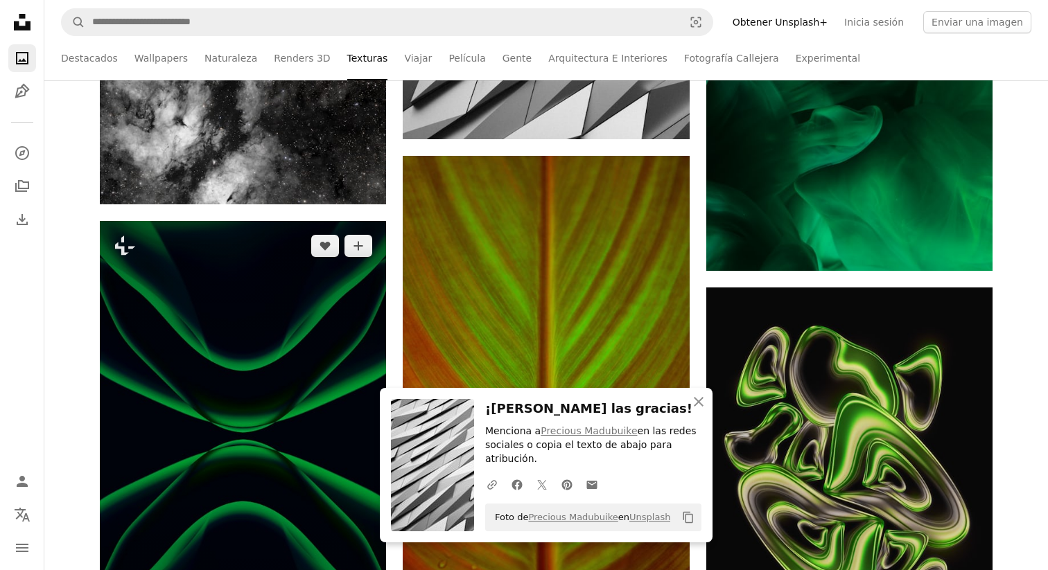
scroll to position [1716, 0]
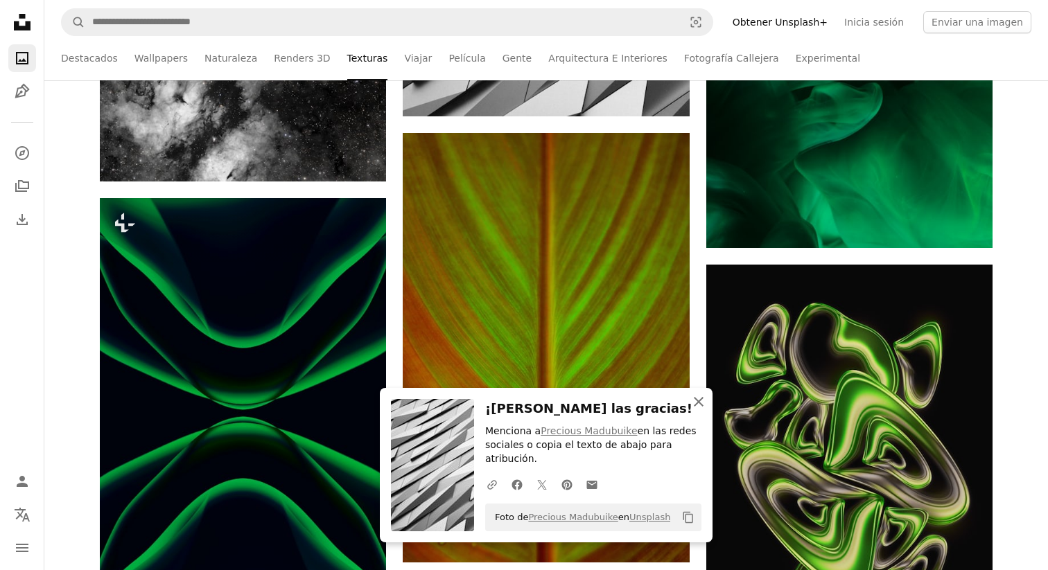
click at [702, 399] on icon "An X shape" at bounding box center [698, 402] width 17 height 17
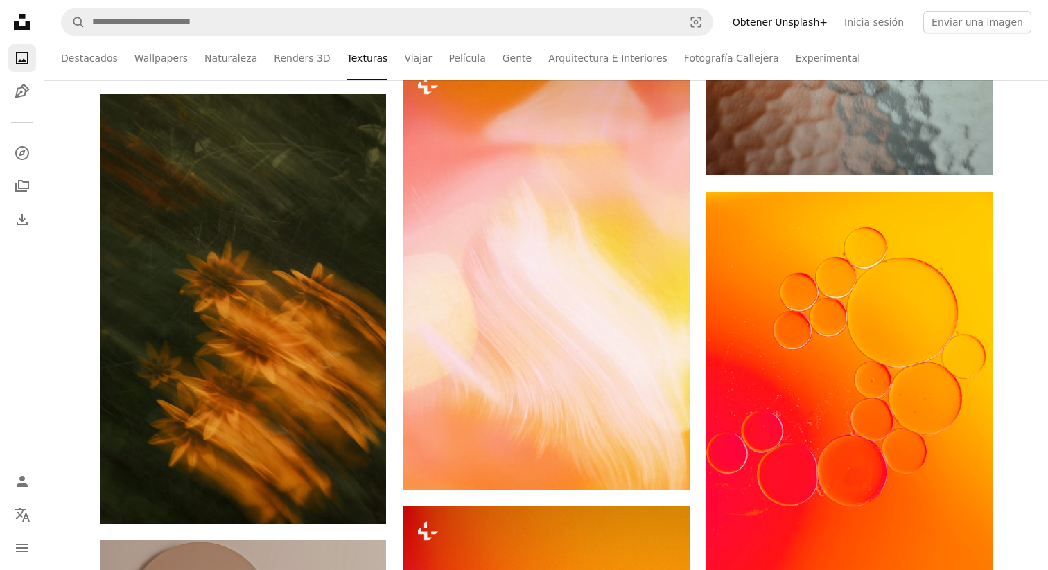
scroll to position [3599, 0]
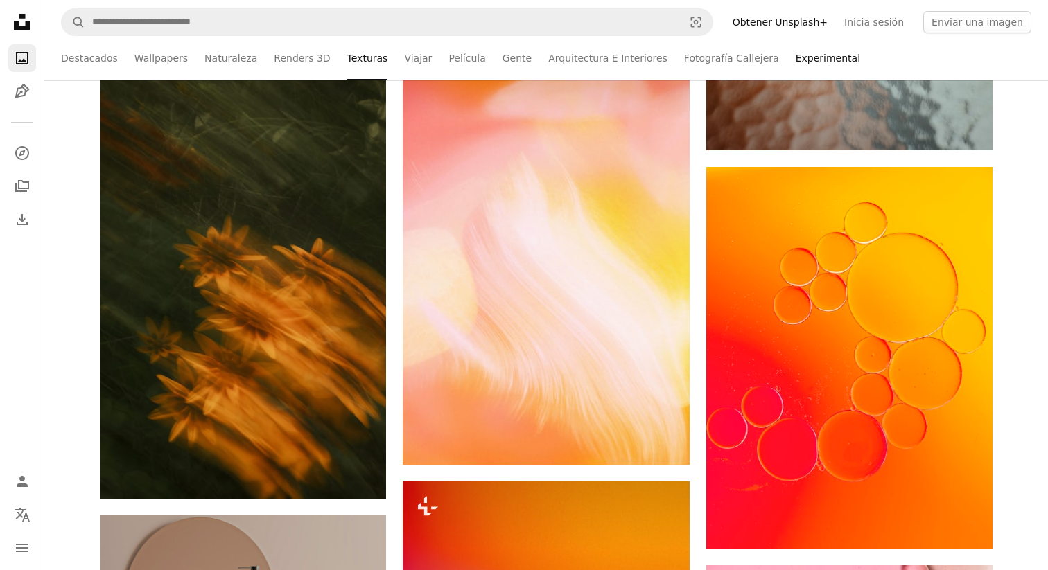
click at [795, 55] on link "Experimental" at bounding box center [827, 58] width 64 height 44
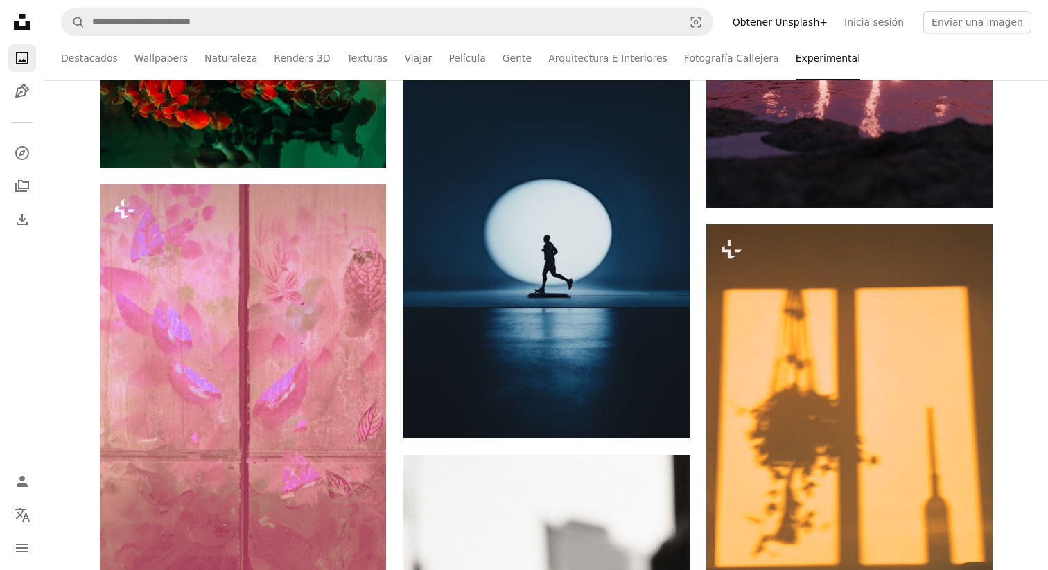
scroll to position [27042, 0]
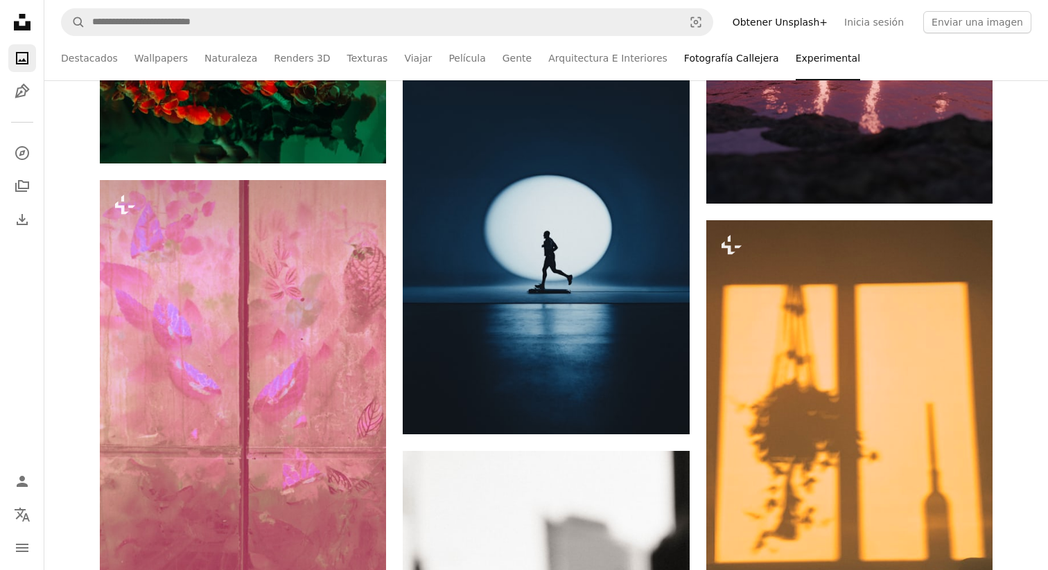
click at [708, 60] on link "Fotografía Callejera" at bounding box center [731, 58] width 95 height 44
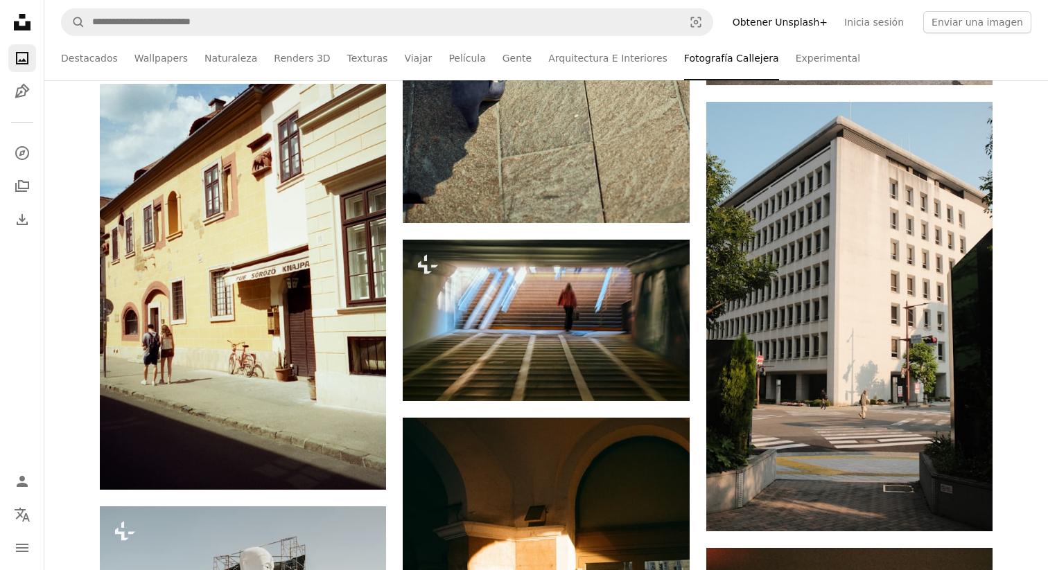
scroll to position [21414, 0]
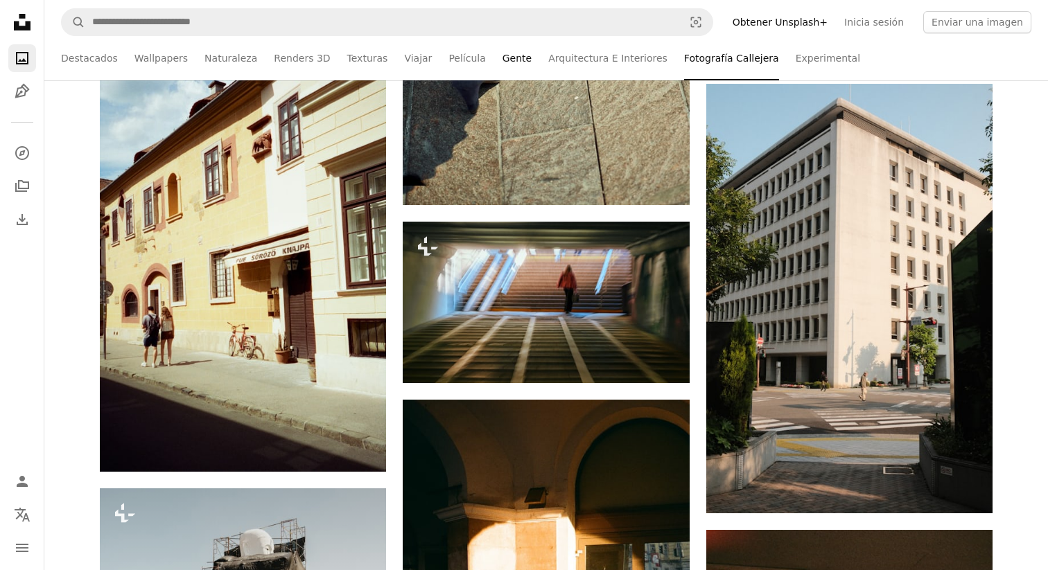
click at [506, 58] on link "Gente" at bounding box center [516, 58] width 29 height 44
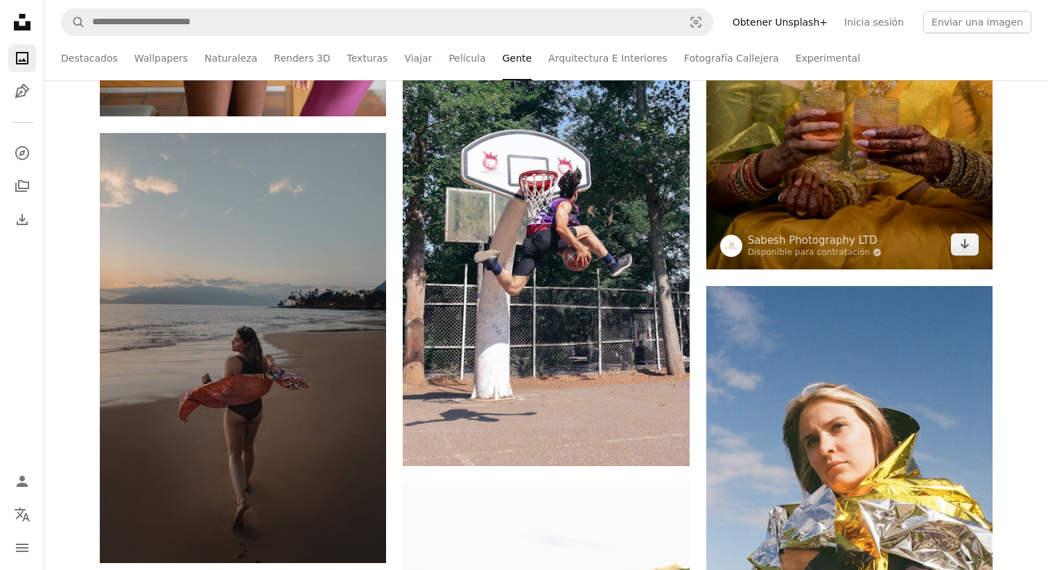
scroll to position [16103, 0]
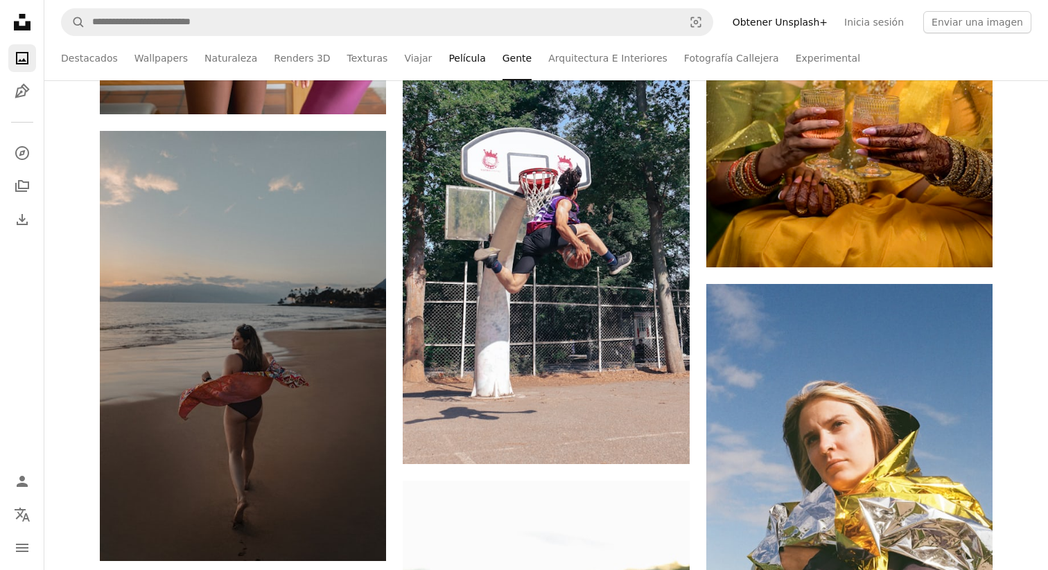
click at [448, 58] on link "Película" at bounding box center [466, 58] width 37 height 44
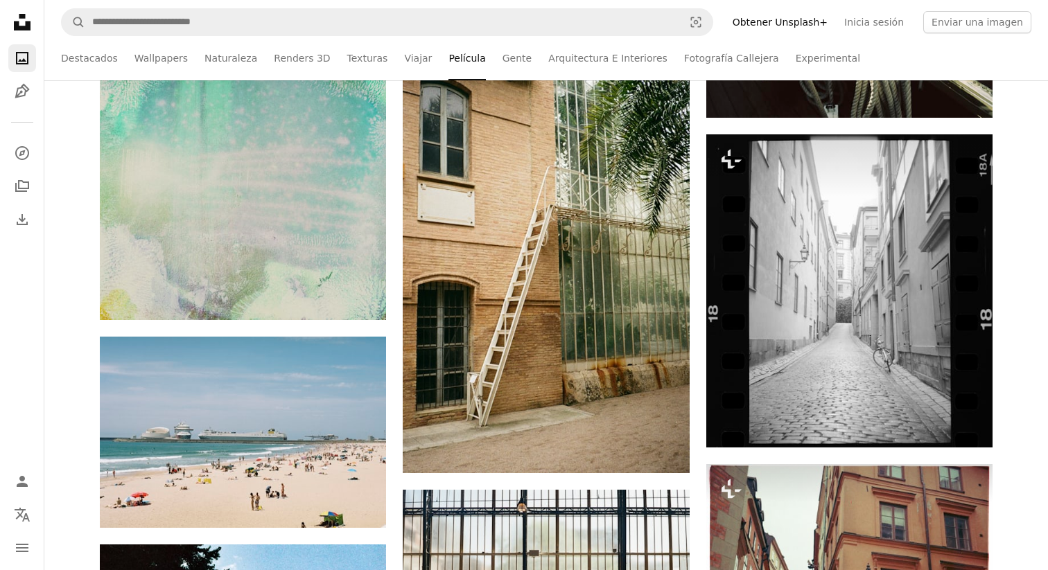
scroll to position [6056, 0]
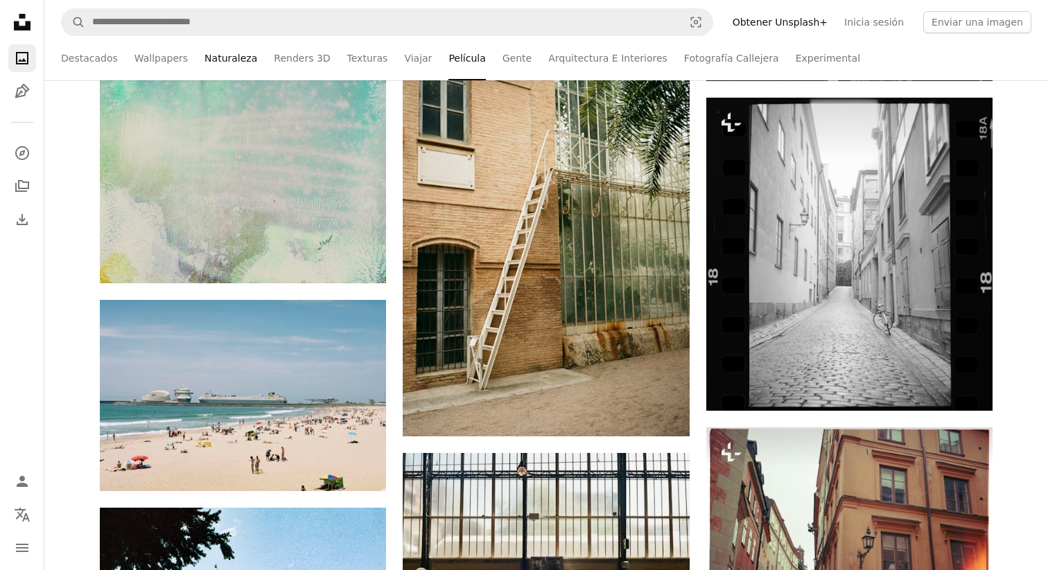
click at [220, 61] on link "Naturaleza" at bounding box center [230, 58] width 53 height 44
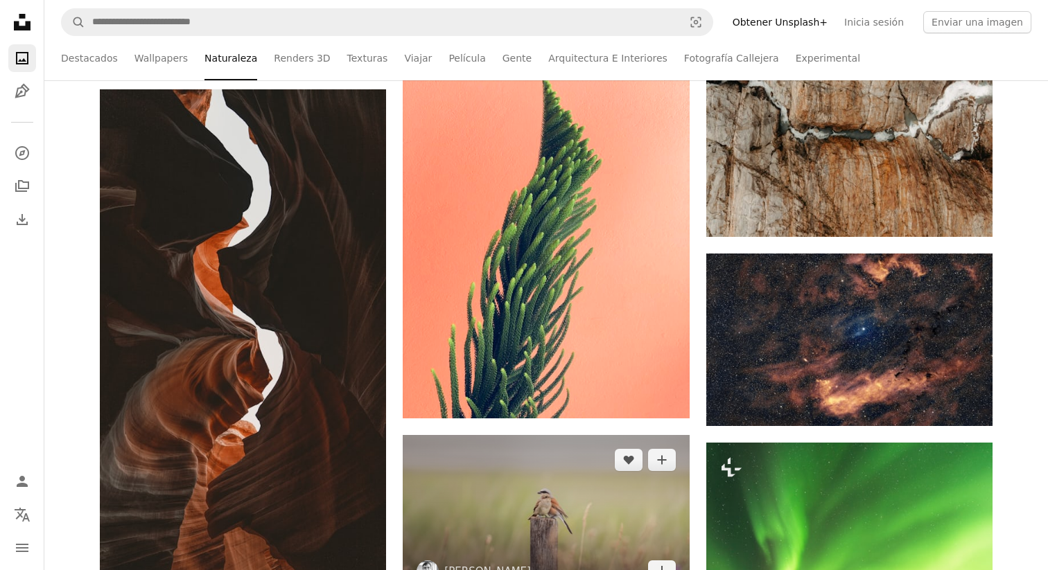
scroll to position [9502, 0]
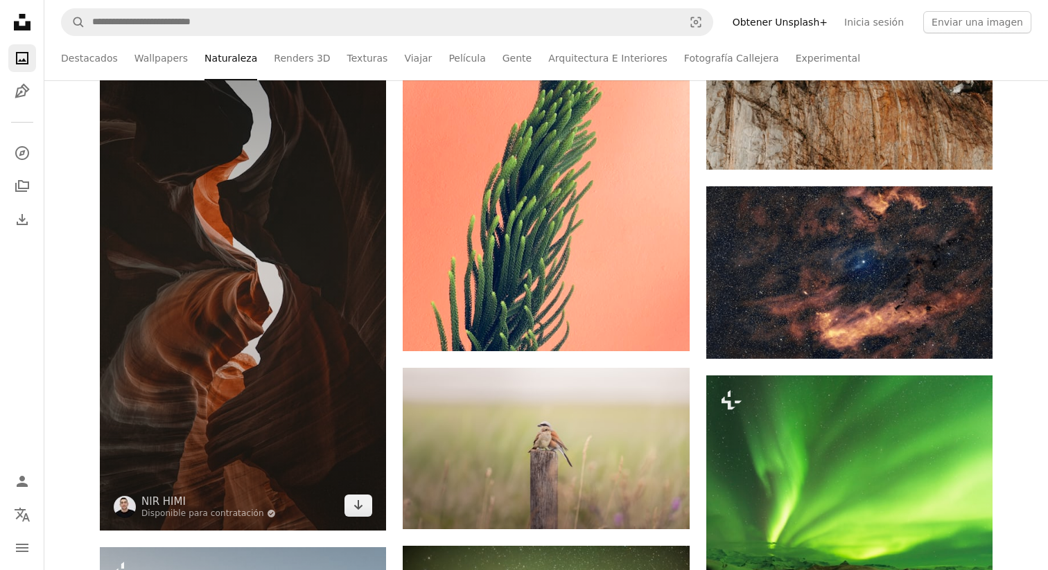
click at [233, 268] on img at bounding box center [243, 276] width 286 height 509
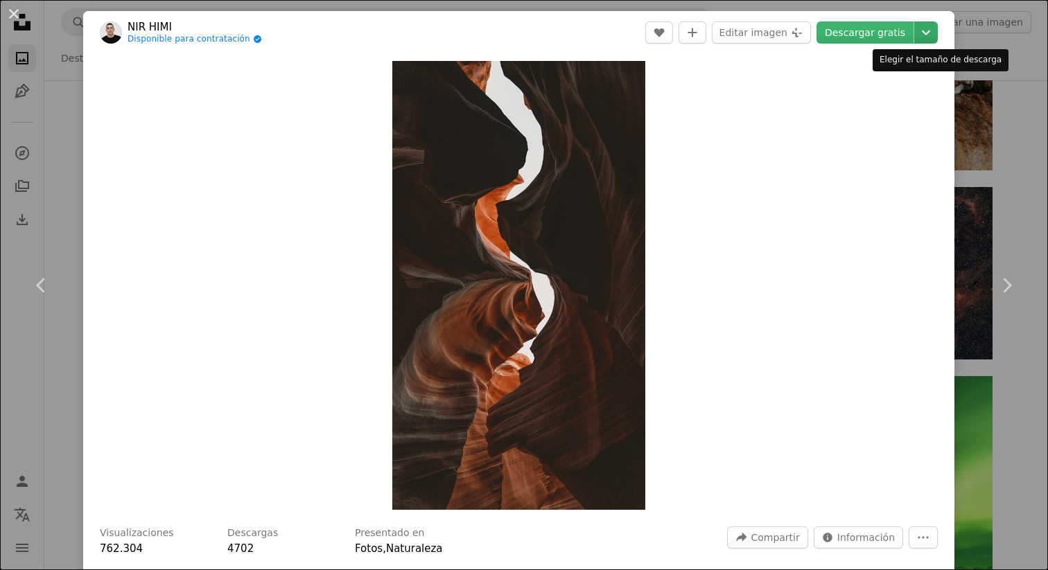
click at [930, 36] on icon "Chevron down" at bounding box center [926, 32] width 22 height 17
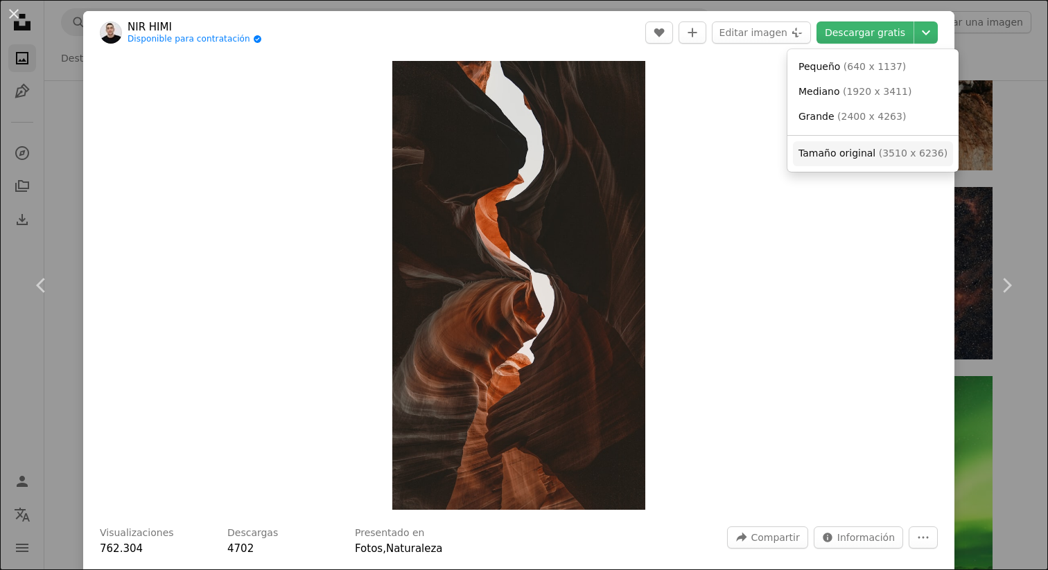
click at [831, 161] on link "Tamaño original ( 3510 x 6236 )" at bounding box center [873, 153] width 160 height 25
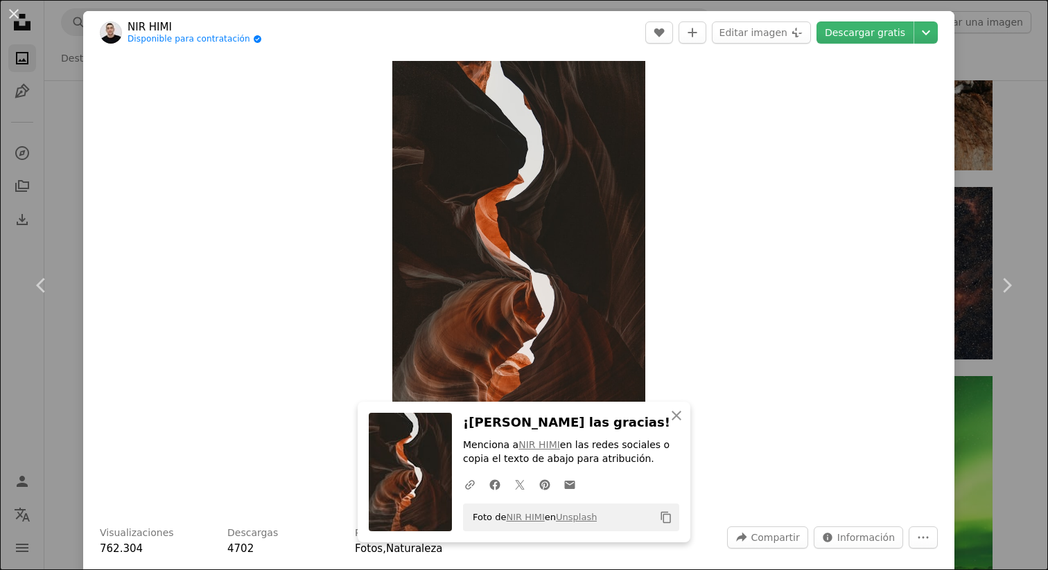
click at [1015, 71] on div "An X shape Chevron left Chevron right An X shape Cerrar ¡[PERSON_NAME] las grac…" at bounding box center [524, 285] width 1048 height 570
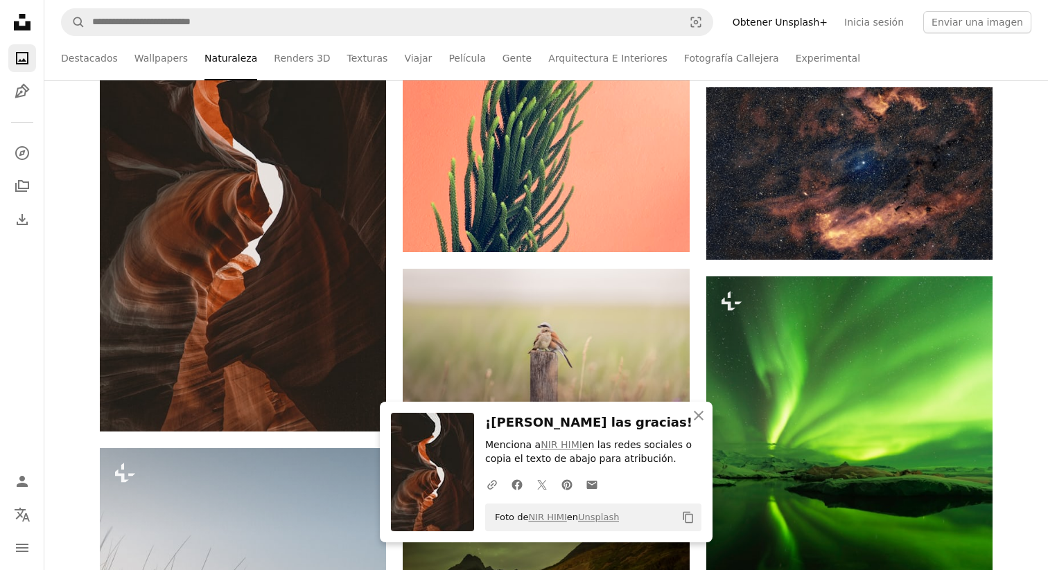
scroll to position [9603, 0]
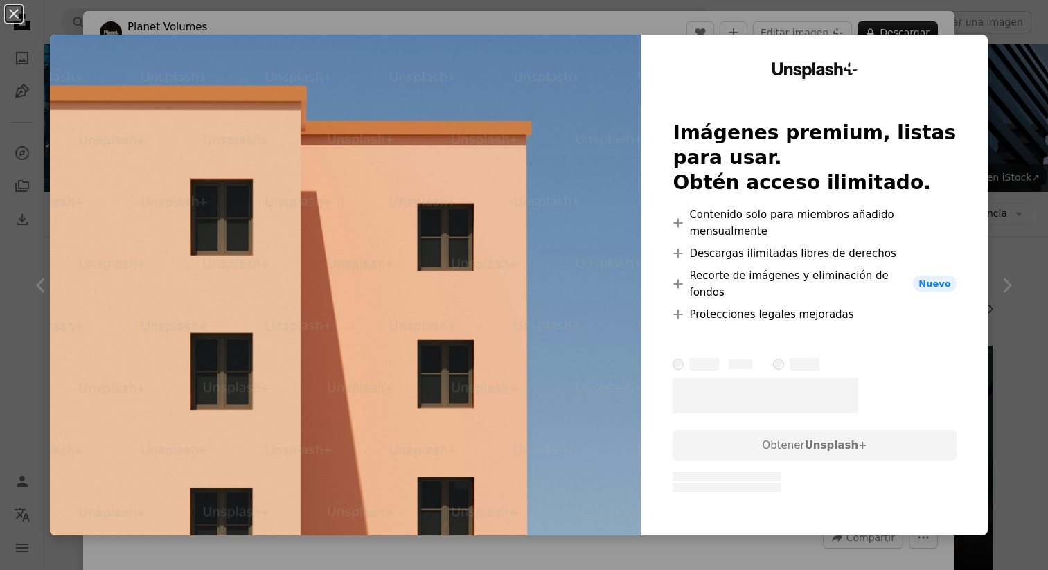
scroll to position [4469, 0]
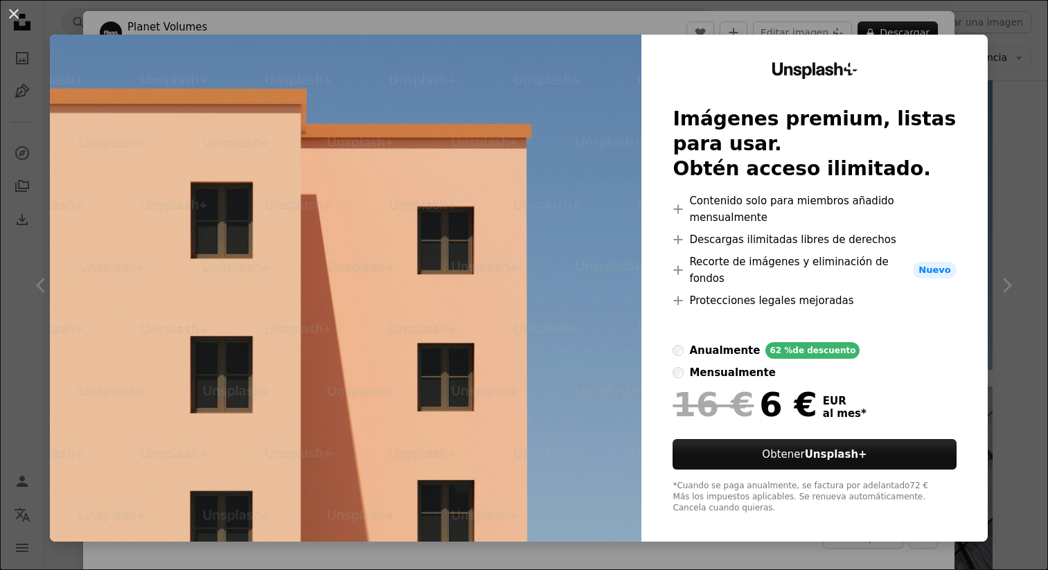
click at [1017, 139] on div "An X shape Unsplash+ Imágenes premium, listas para usar. Obtén acceso ilimitado…" at bounding box center [524, 285] width 1048 height 570
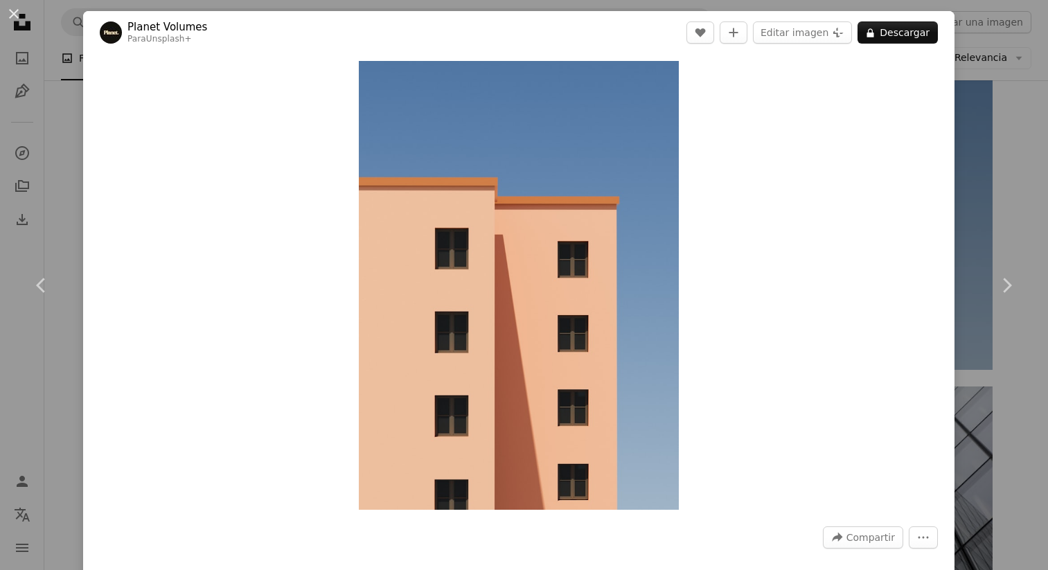
click at [1018, 141] on div "An X shape Chevron left Chevron right Planet Volumes Para Unsplash+ A heart A p…" at bounding box center [524, 285] width 1048 height 570
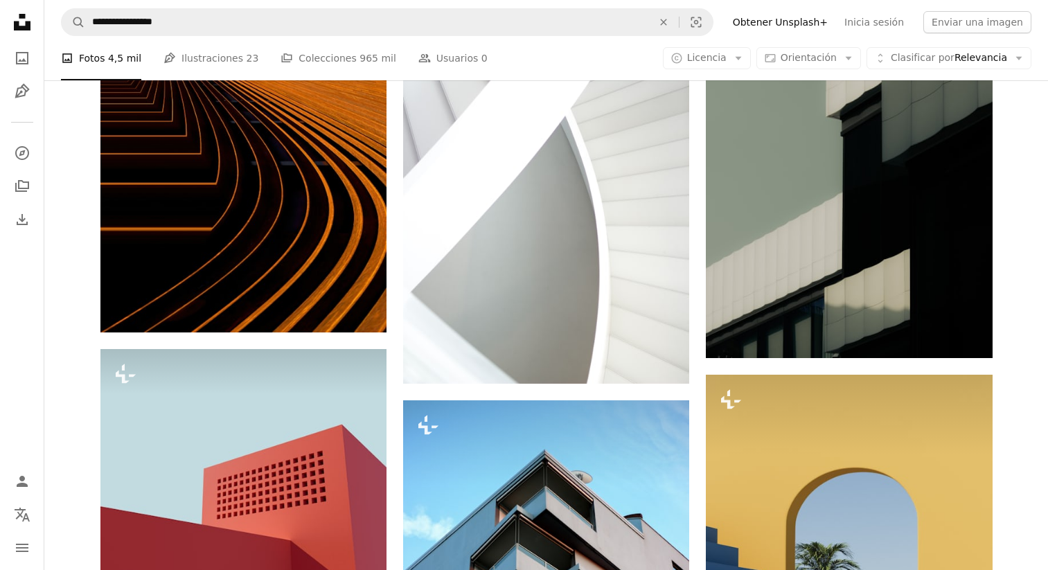
scroll to position [8198, 0]
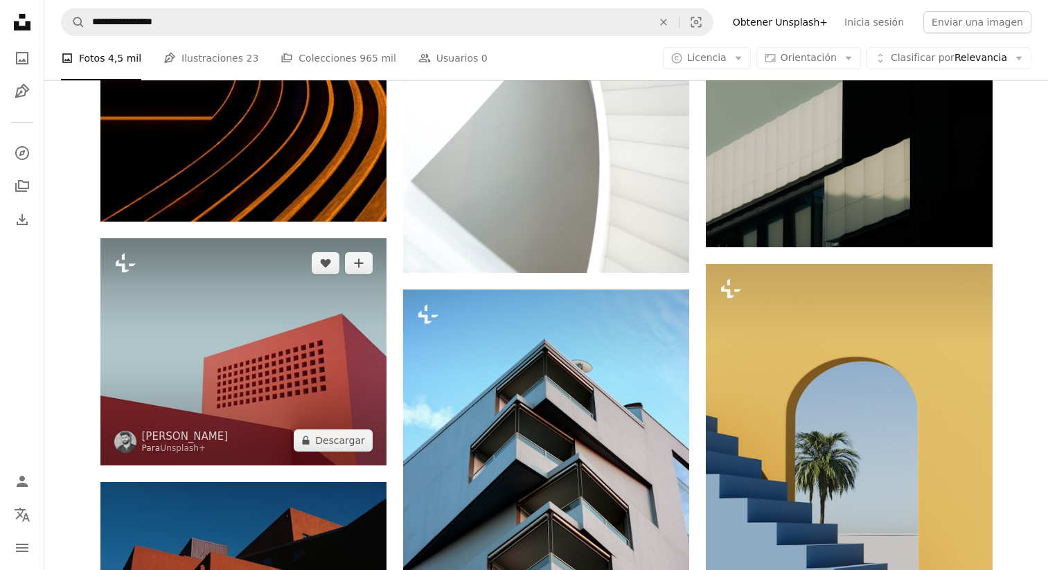
click at [256, 389] on img at bounding box center [243, 351] width 286 height 227
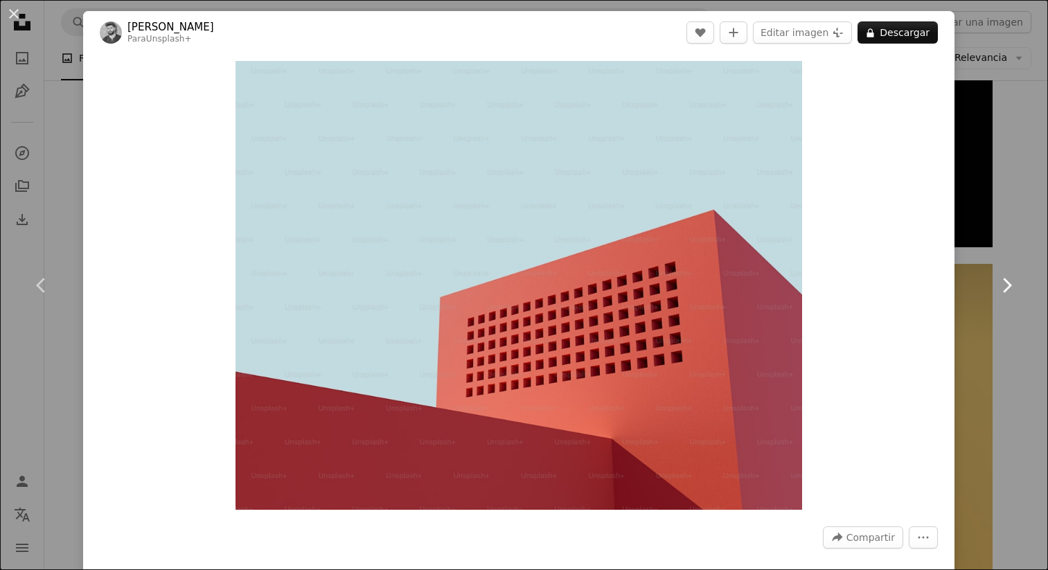
click at [1029, 249] on link "Chevron right" at bounding box center [1006, 285] width 83 height 133
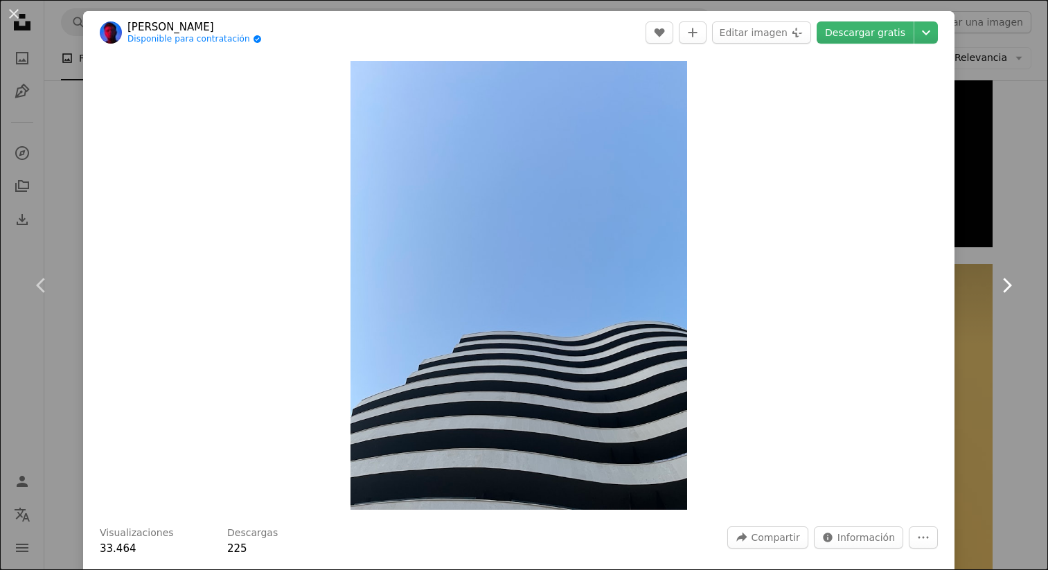
click at [1029, 249] on link "Chevron right" at bounding box center [1006, 285] width 83 height 133
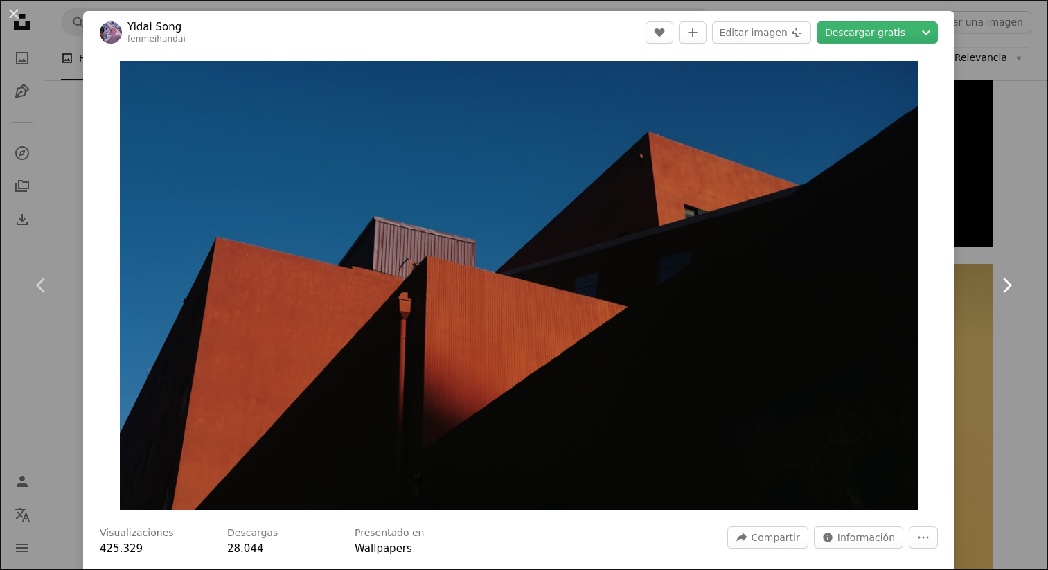
click at [1029, 249] on link "Chevron right" at bounding box center [1006, 285] width 83 height 133
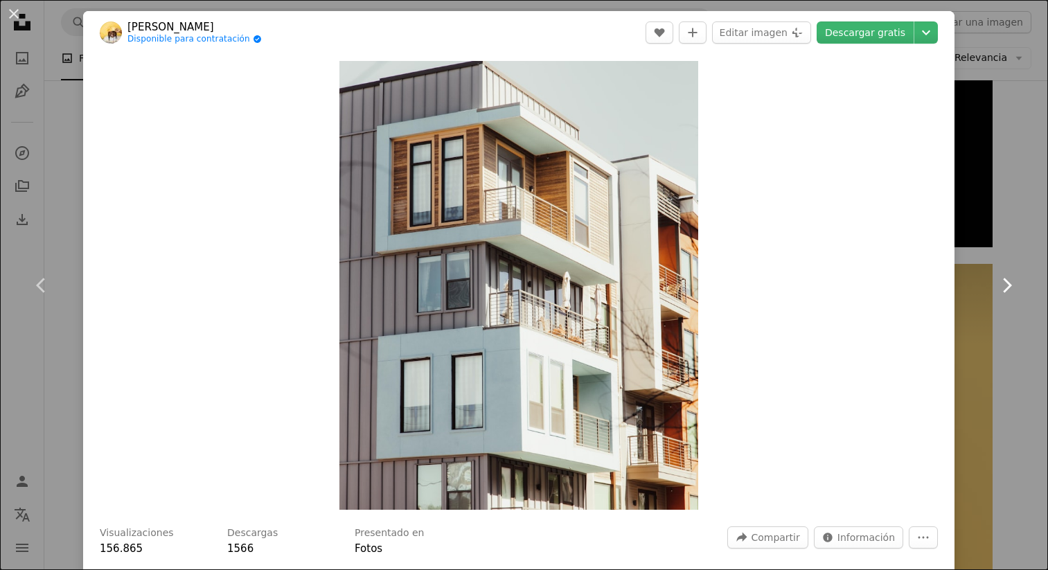
click at [1029, 249] on link "Chevron right" at bounding box center [1006, 285] width 83 height 133
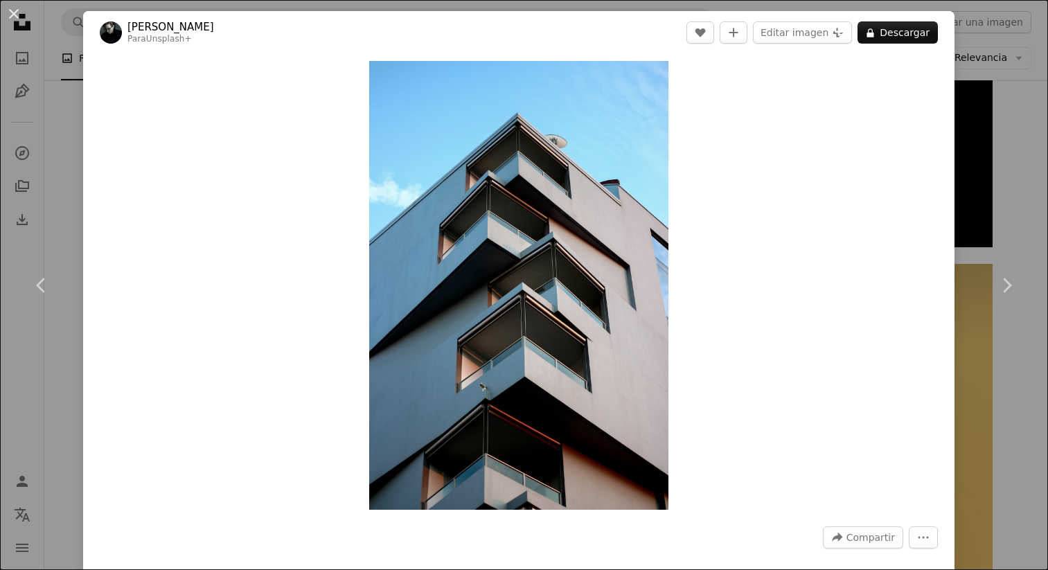
click at [1006, 160] on div "An X shape Chevron left Chevron right Andrew Petrischev Para Unsplash+ A heart …" at bounding box center [524, 285] width 1048 height 570
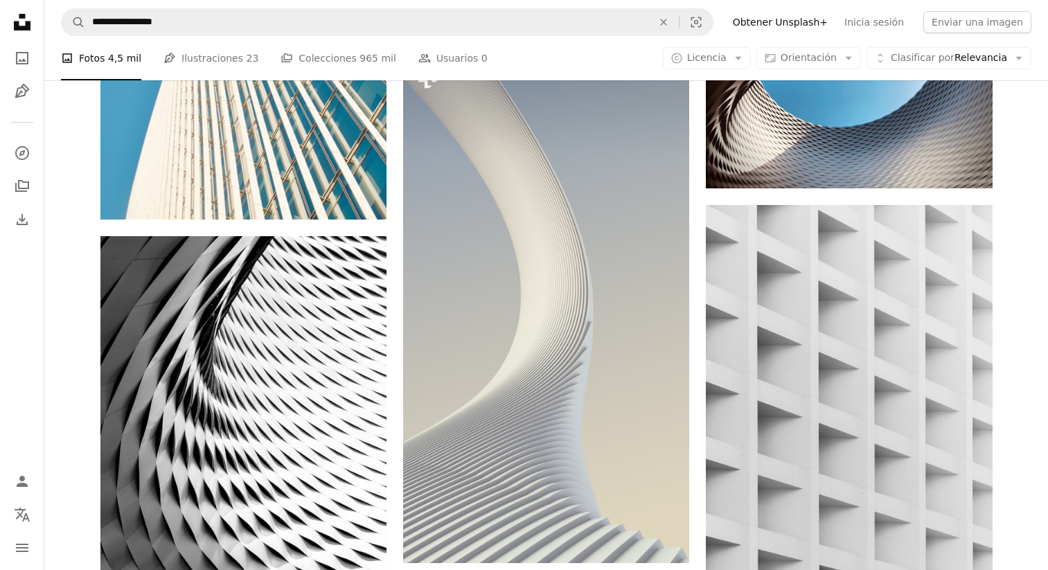
scroll to position [1888, 0]
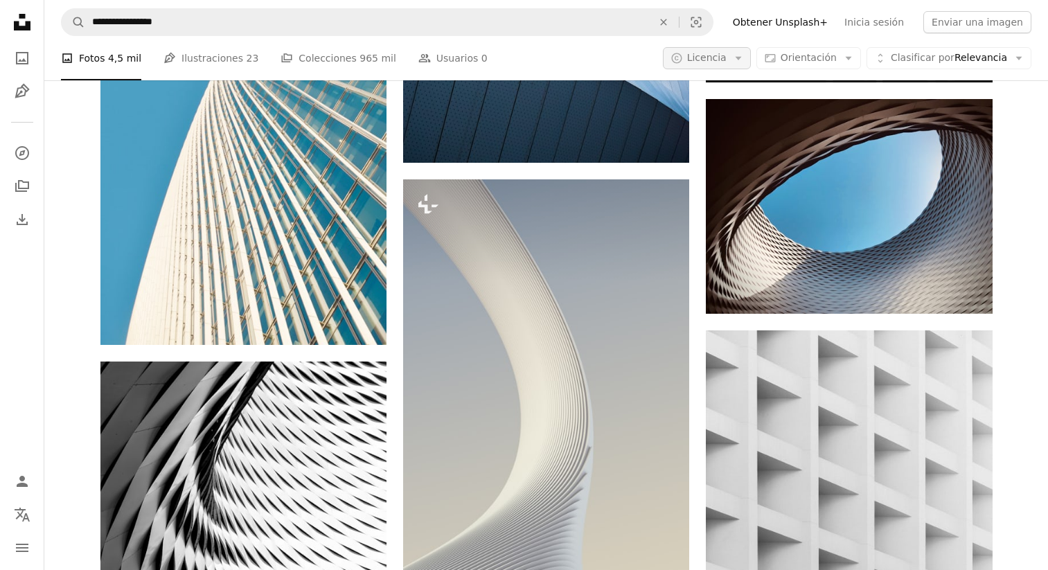
click at [745, 53] on icon "Arrow down" at bounding box center [738, 58] width 12 height 12
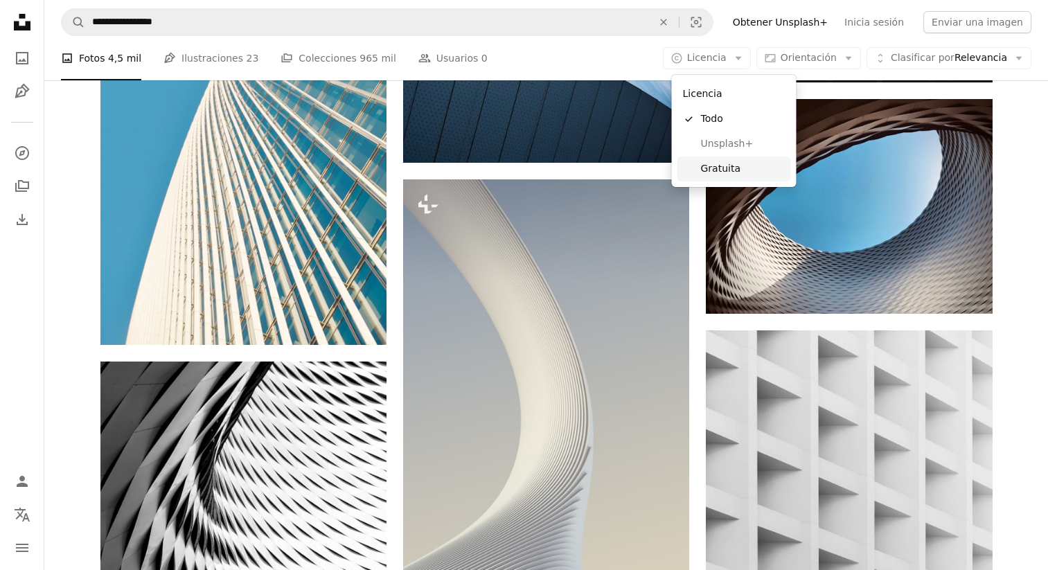
click at [719, 168] on span "Gratuita" at bounding box center [743, 169] width 85 height 14
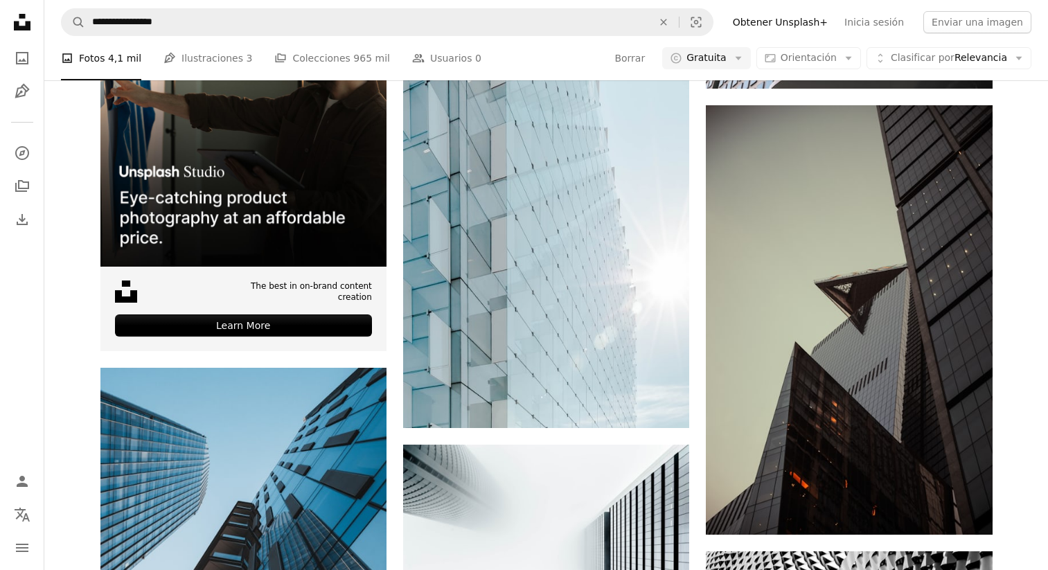
scroll to position [4030, 0]
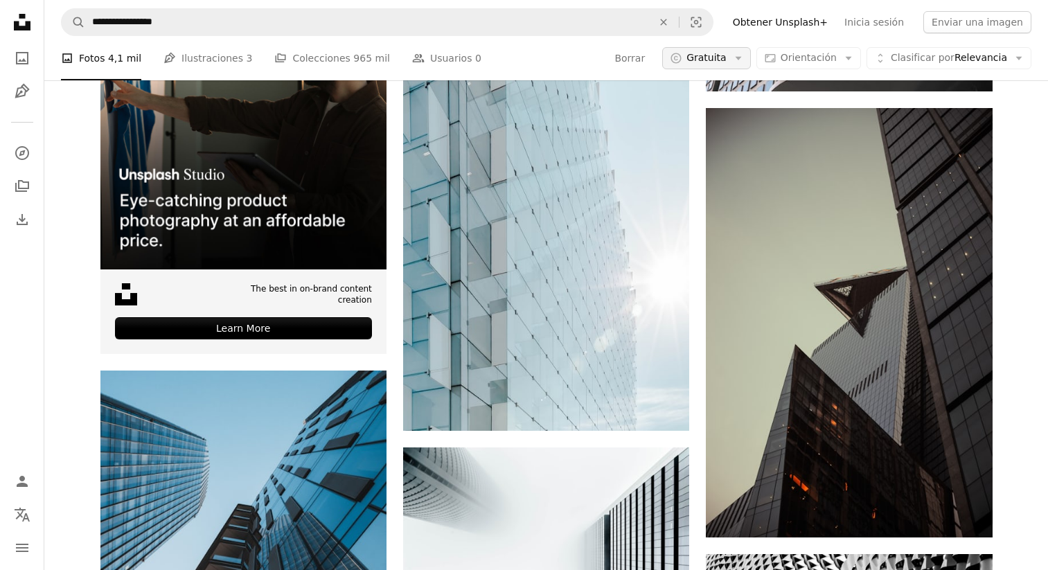
click at [744, 48] on button "A copyright icon © Gratuita Arrow down" at bounding box center [706, 58] width 89 height 22
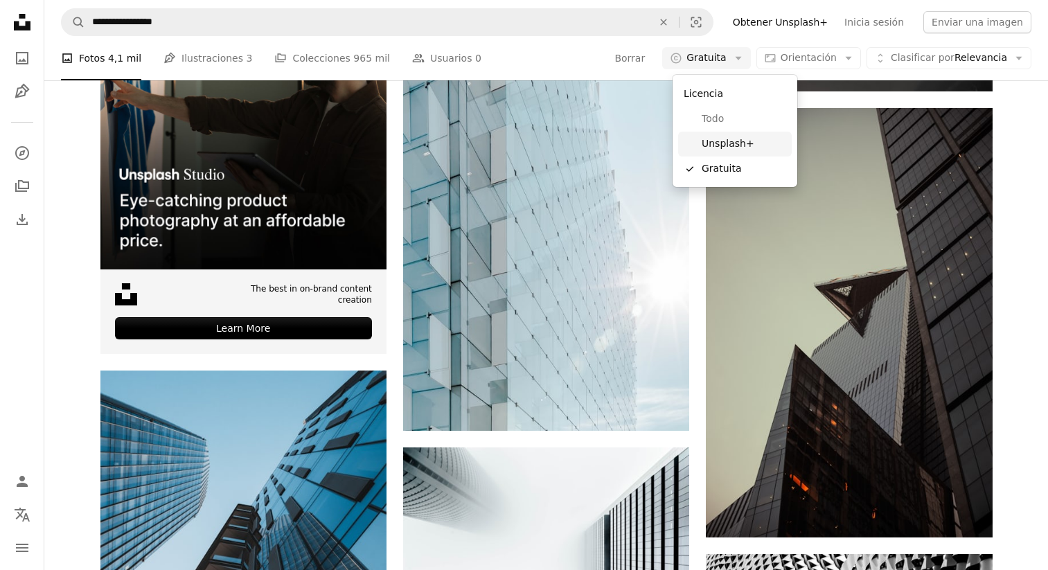
click at [727, 145] on span "Unsplash+" at bounding box center [744, 144] width 85 height 14
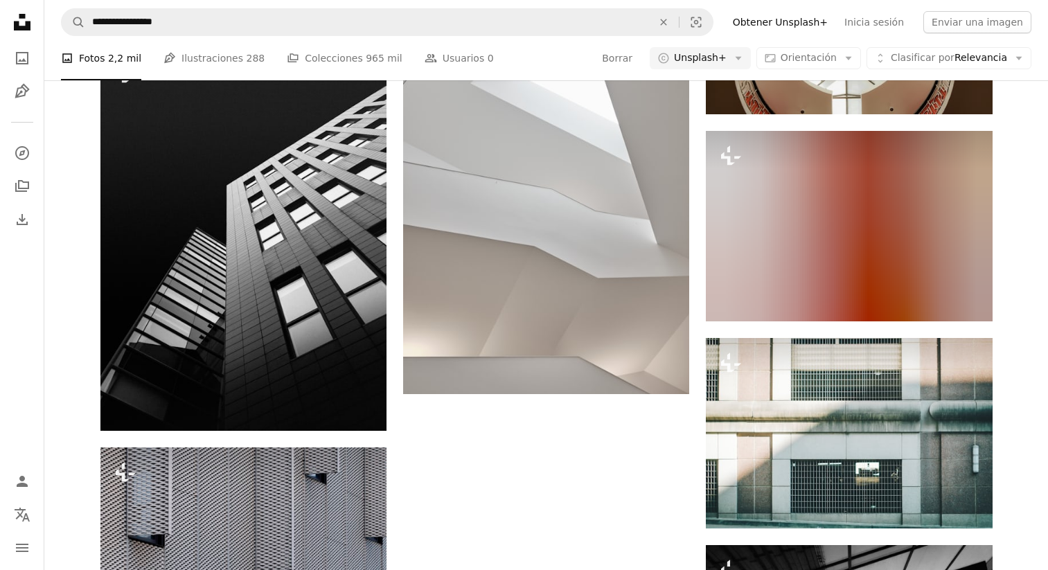
scroll to position [11944, 0]
